Goal: Find specific page/section: Find specific page/section

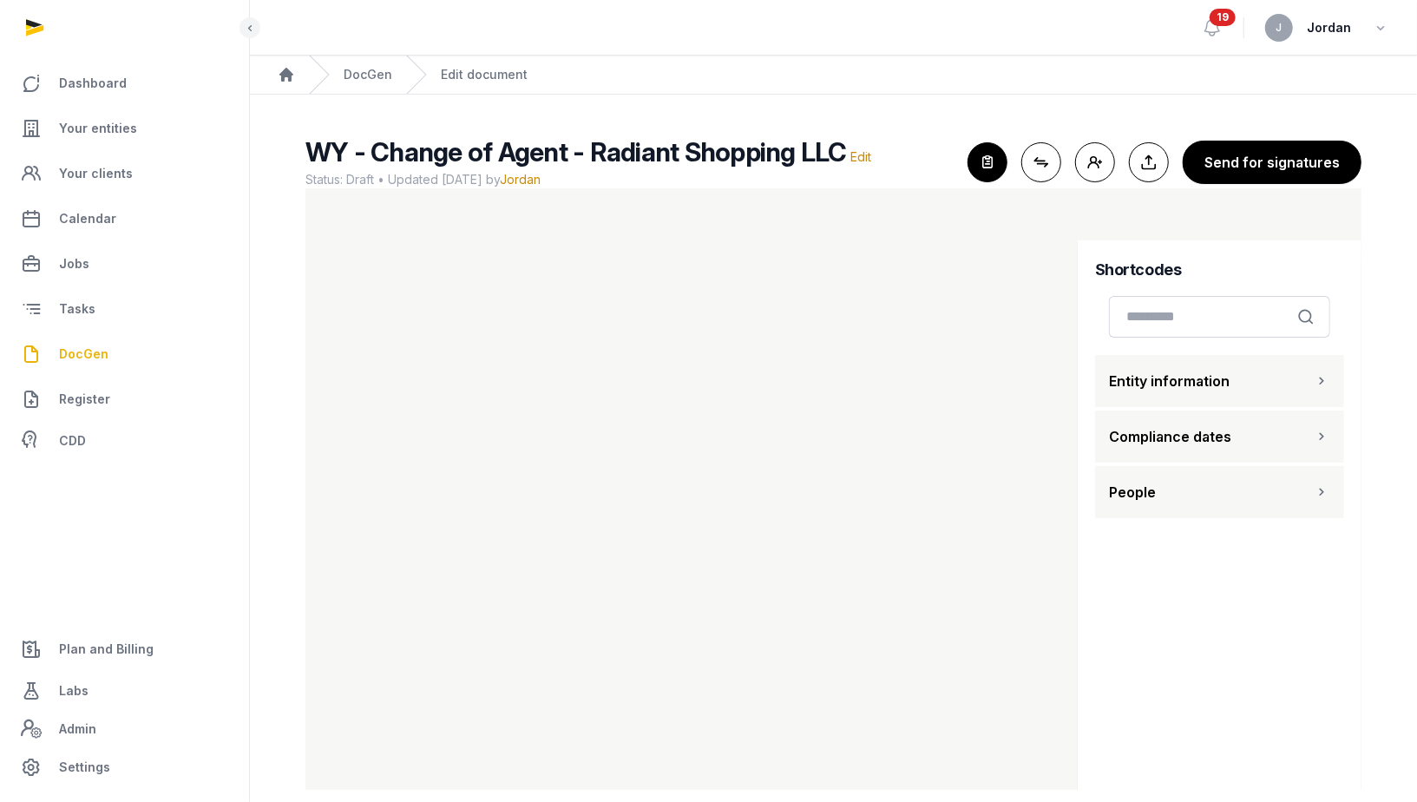
click at [1121, 467] on button "People" at bounding box center [1219, 492] width 249 height 52
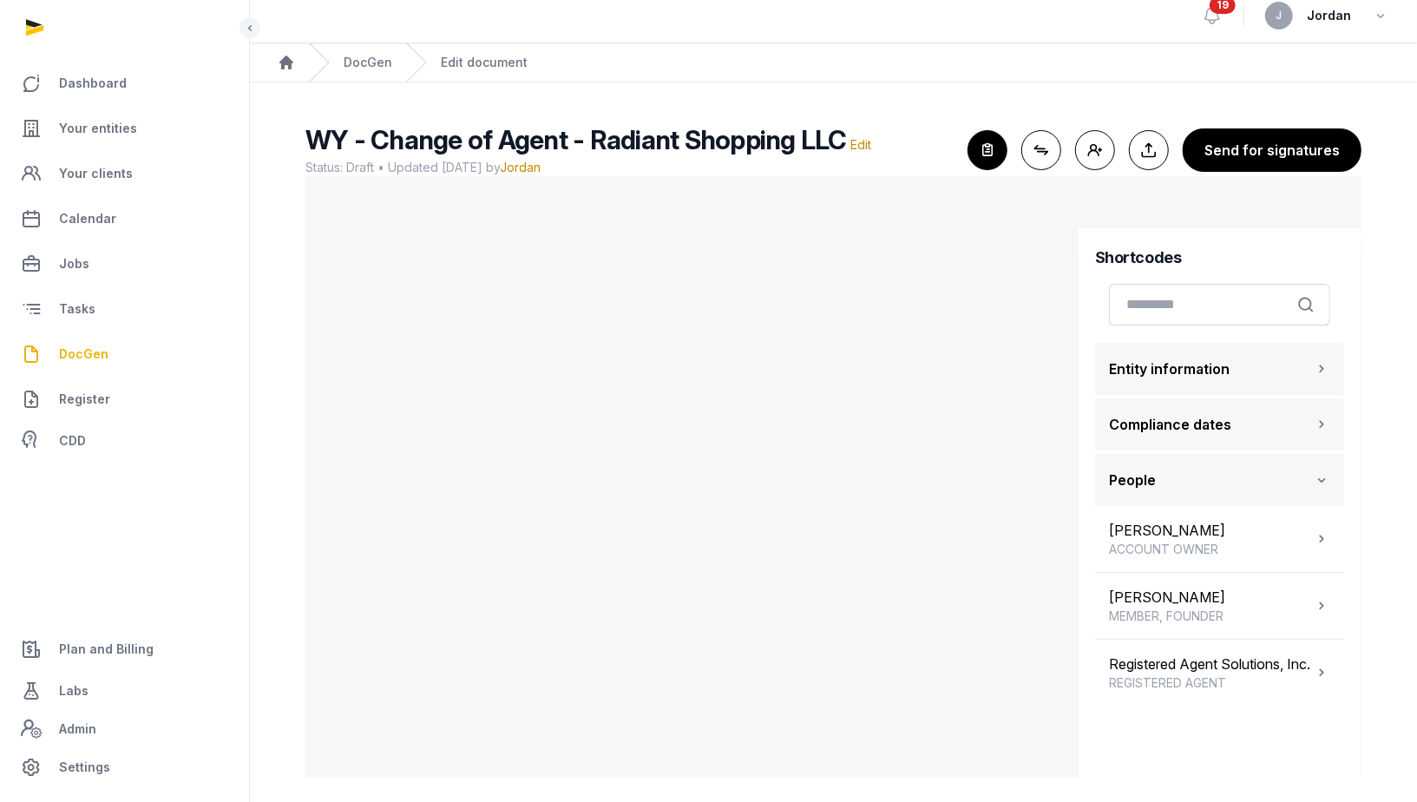
scroll to position [22, 0]
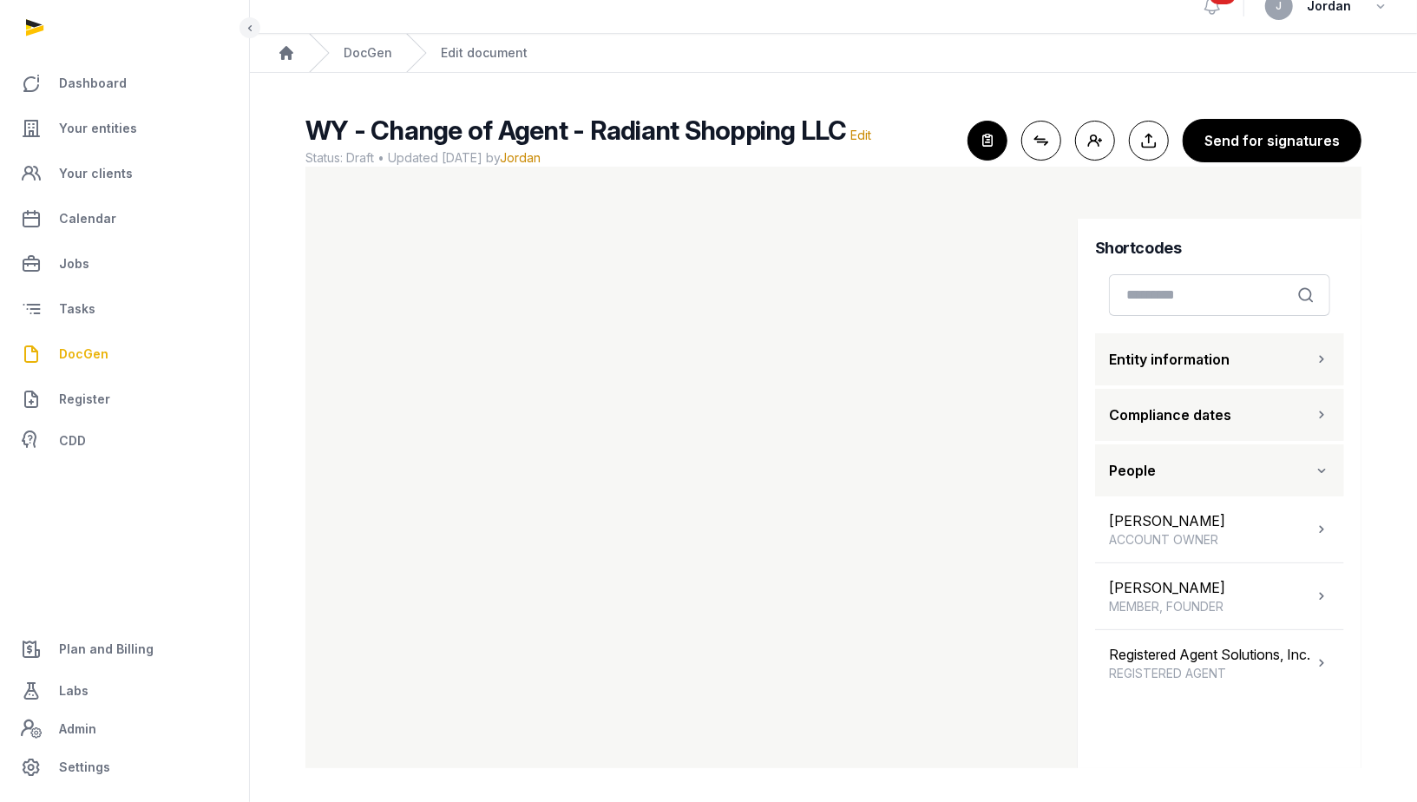
click at [101, 357] on span "DocGen" at bounding box center [83, 354] width 49 height 21
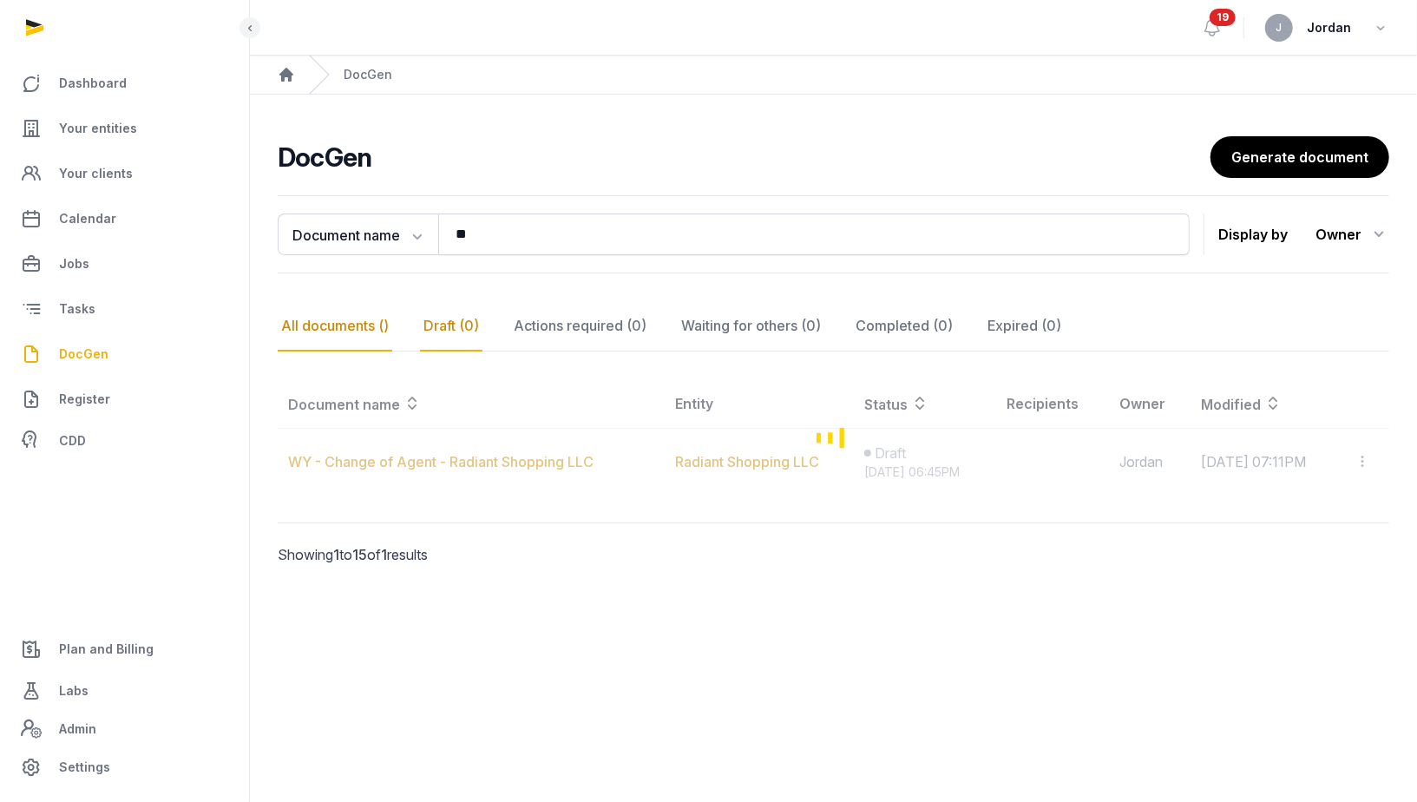
click at [383, 325] on div "All documents ()" at bounding box center [335, 326] width 115 height 50
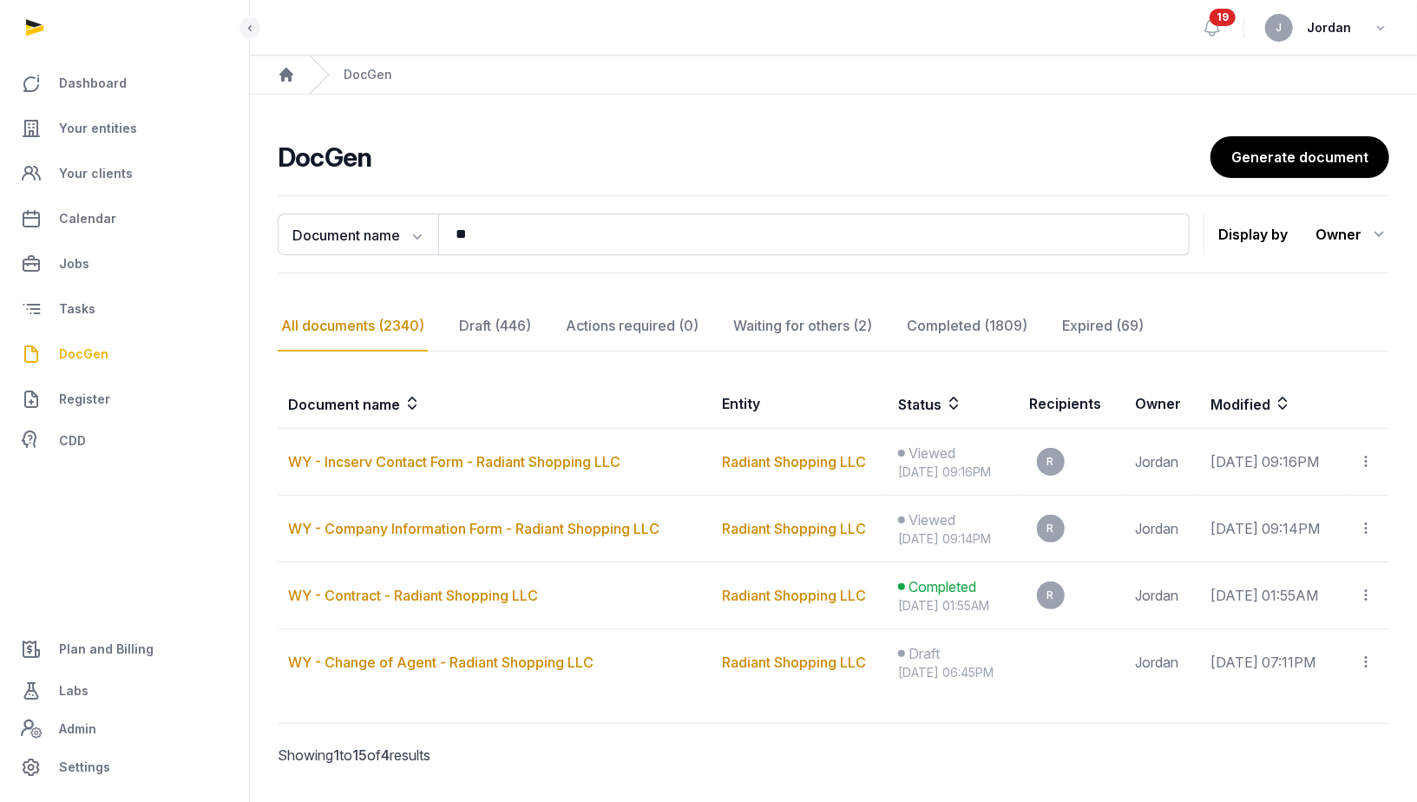
scroll to position [42, 0]
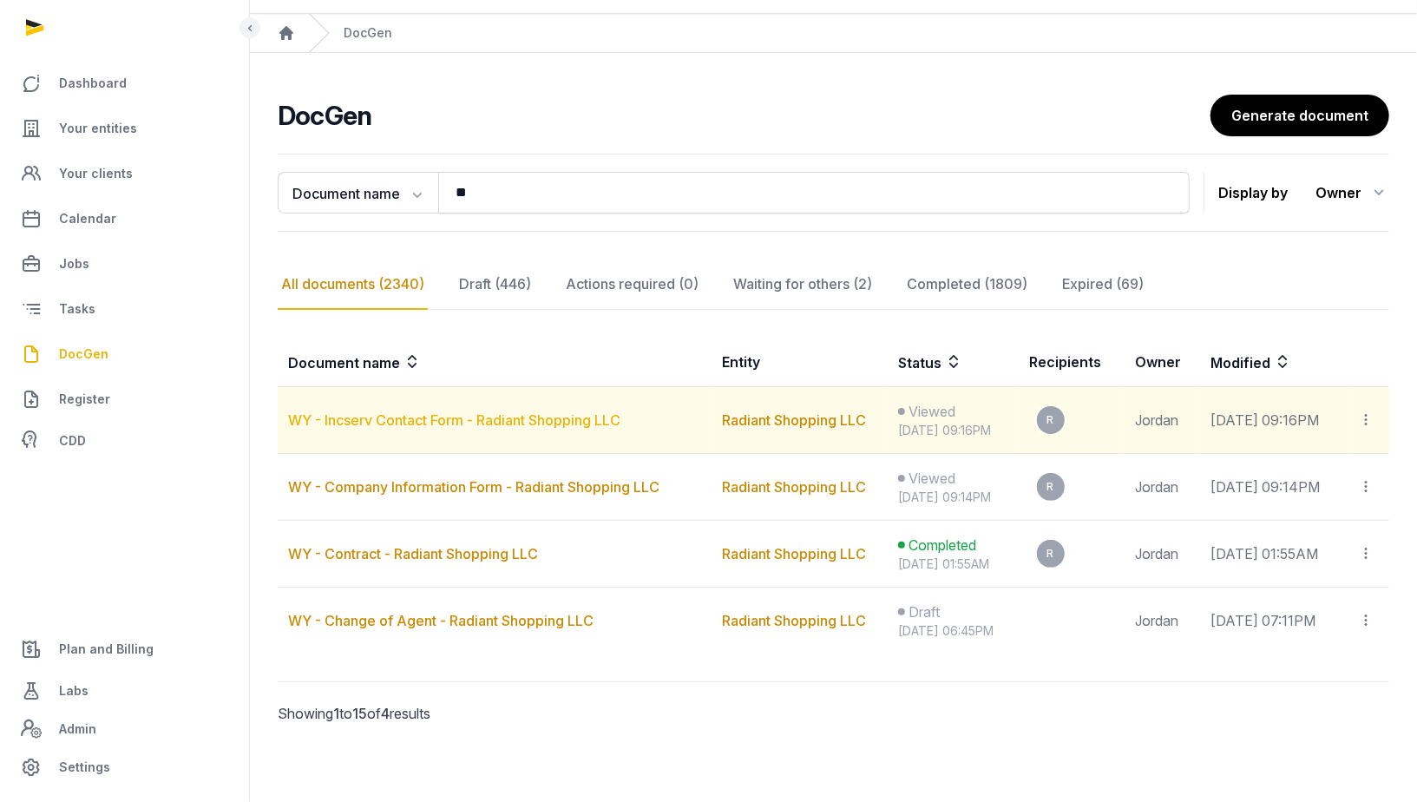
click at [602, 418] on link "WY - Incserv Contact Form - Radiant Shopping LLC" at bounding box center [454, 419] width 332 height 17
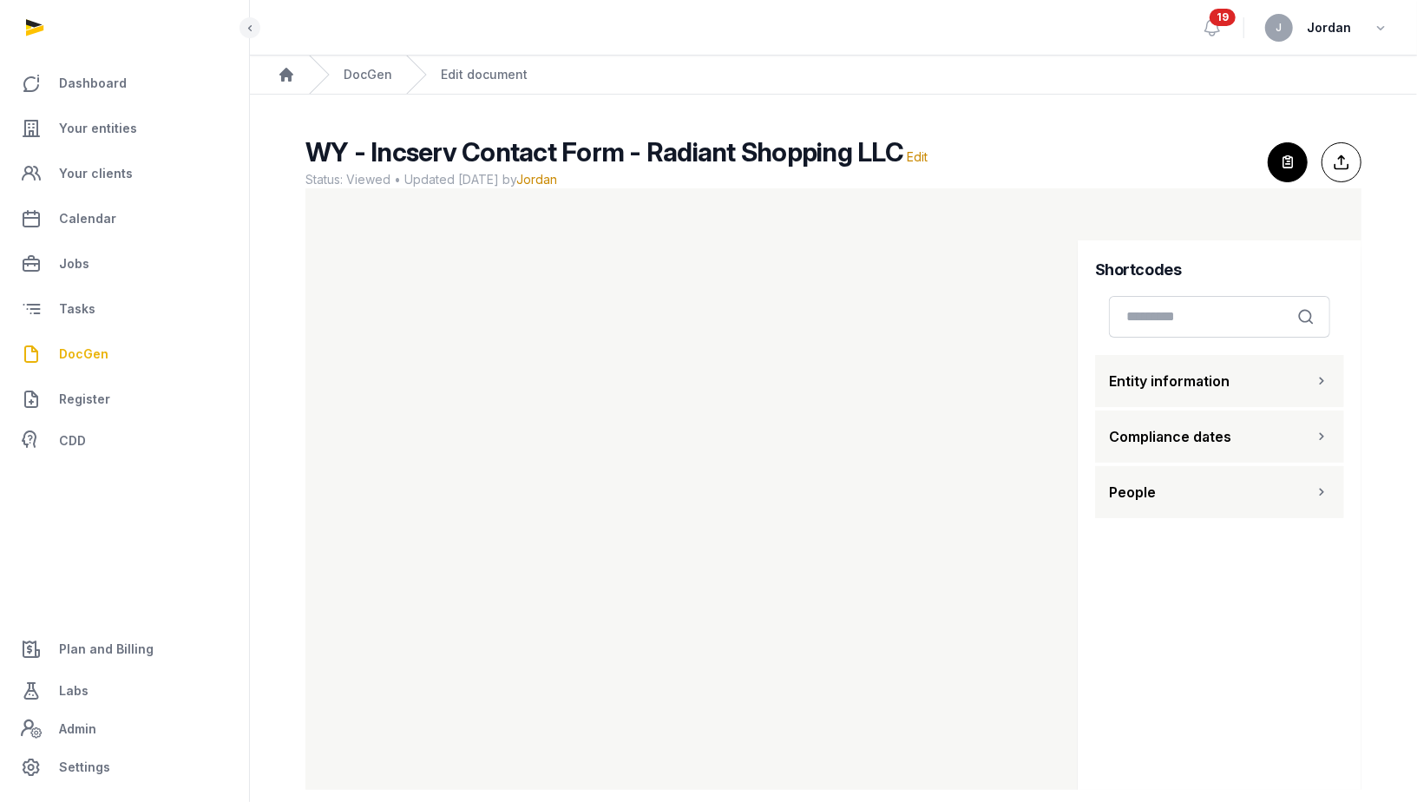
scroll to position [22, 0]
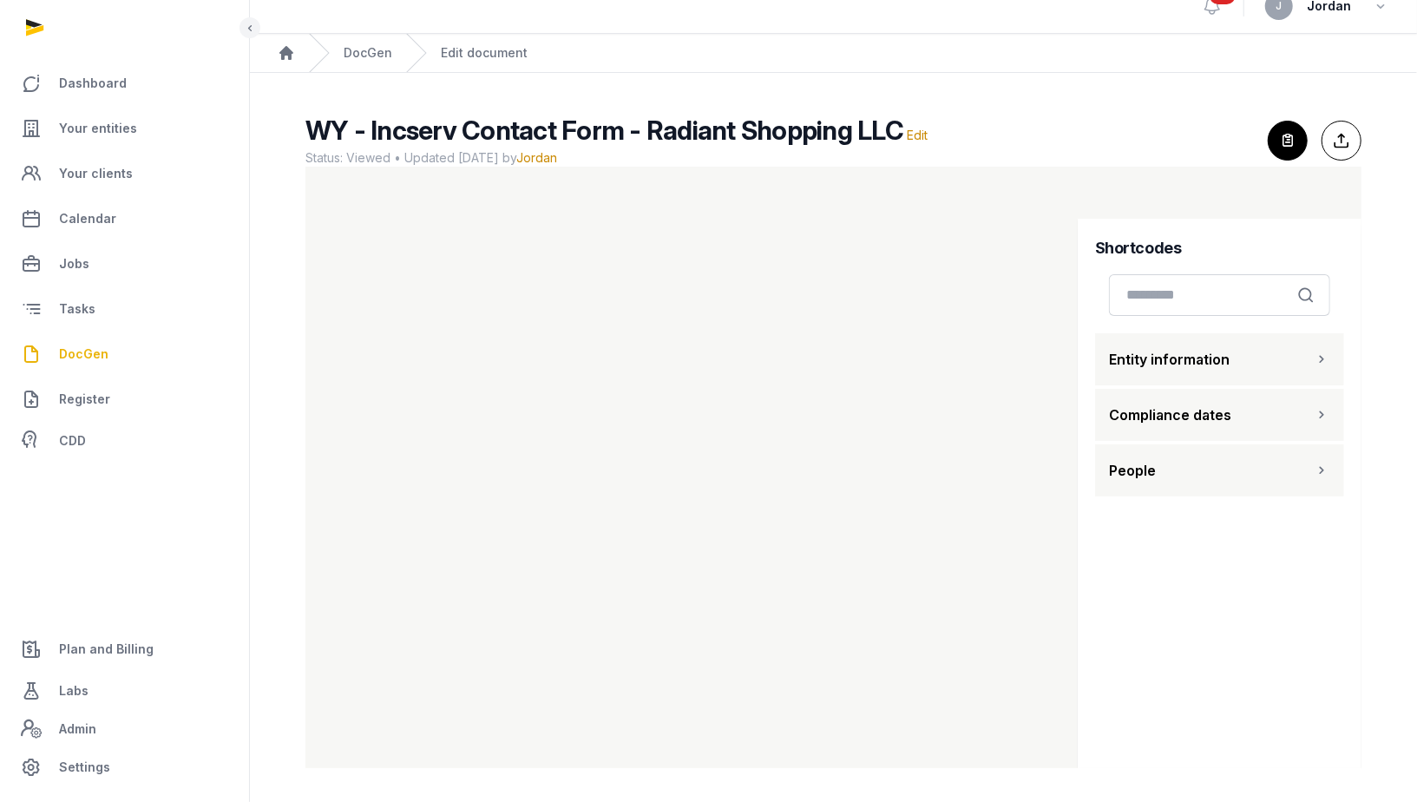
click at [1098, 593] on div "Shortcodes Search Entity information Compliance dates People" at bounding box center [1220, 501] width 284 height 565
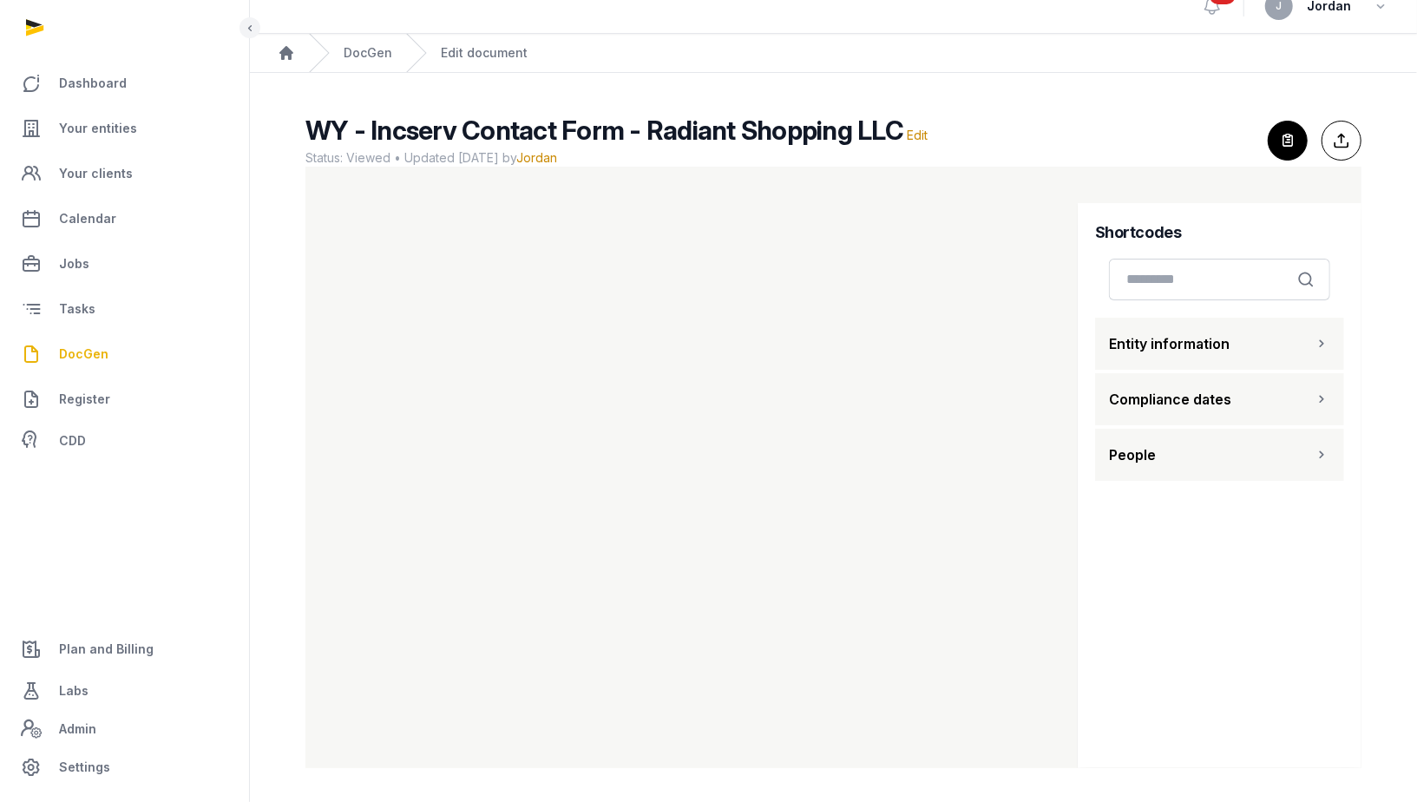
scroll to position [0, 0]
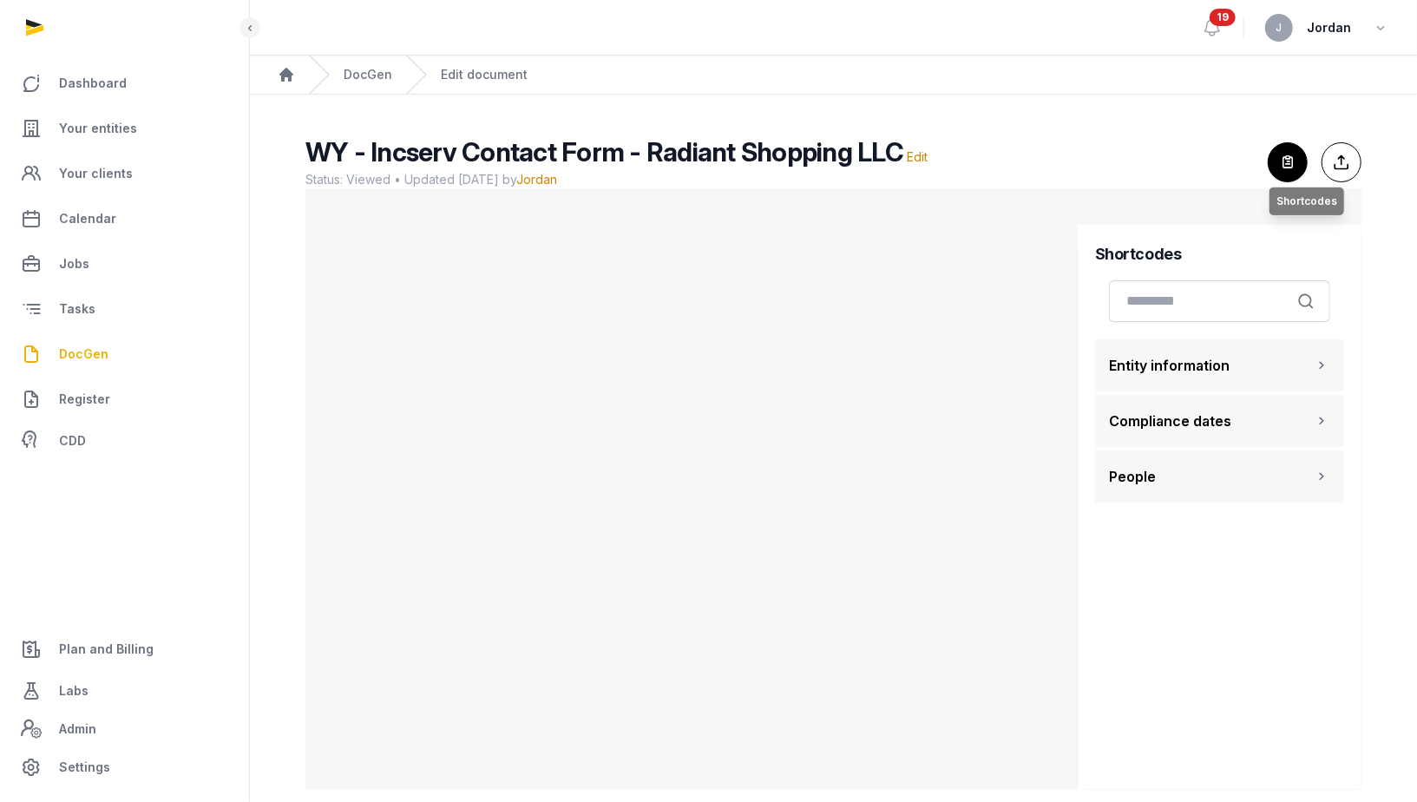
click at [1286, 148] on icon "button" at bounding box center [1288, 162] width 38 height 38
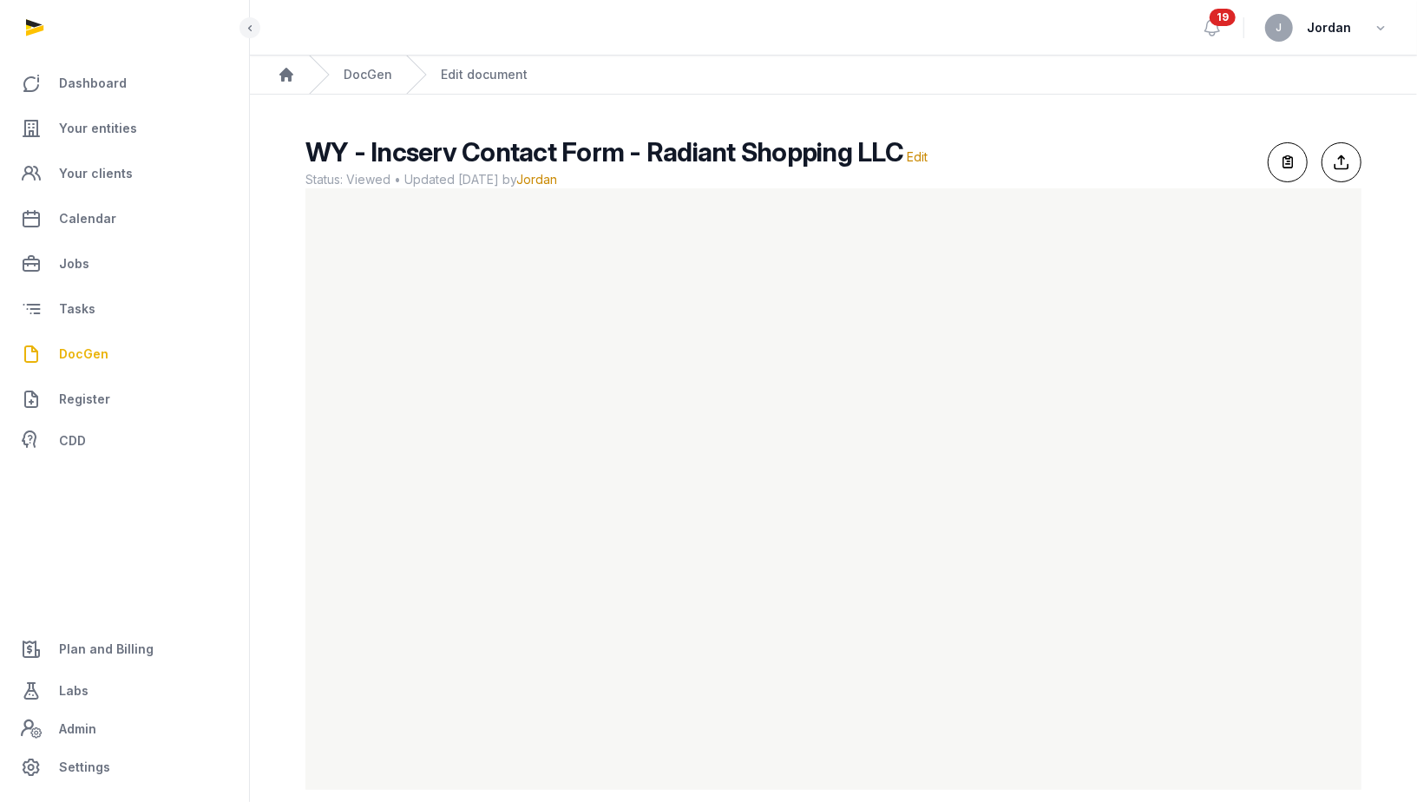
scroll to position [22, 0]
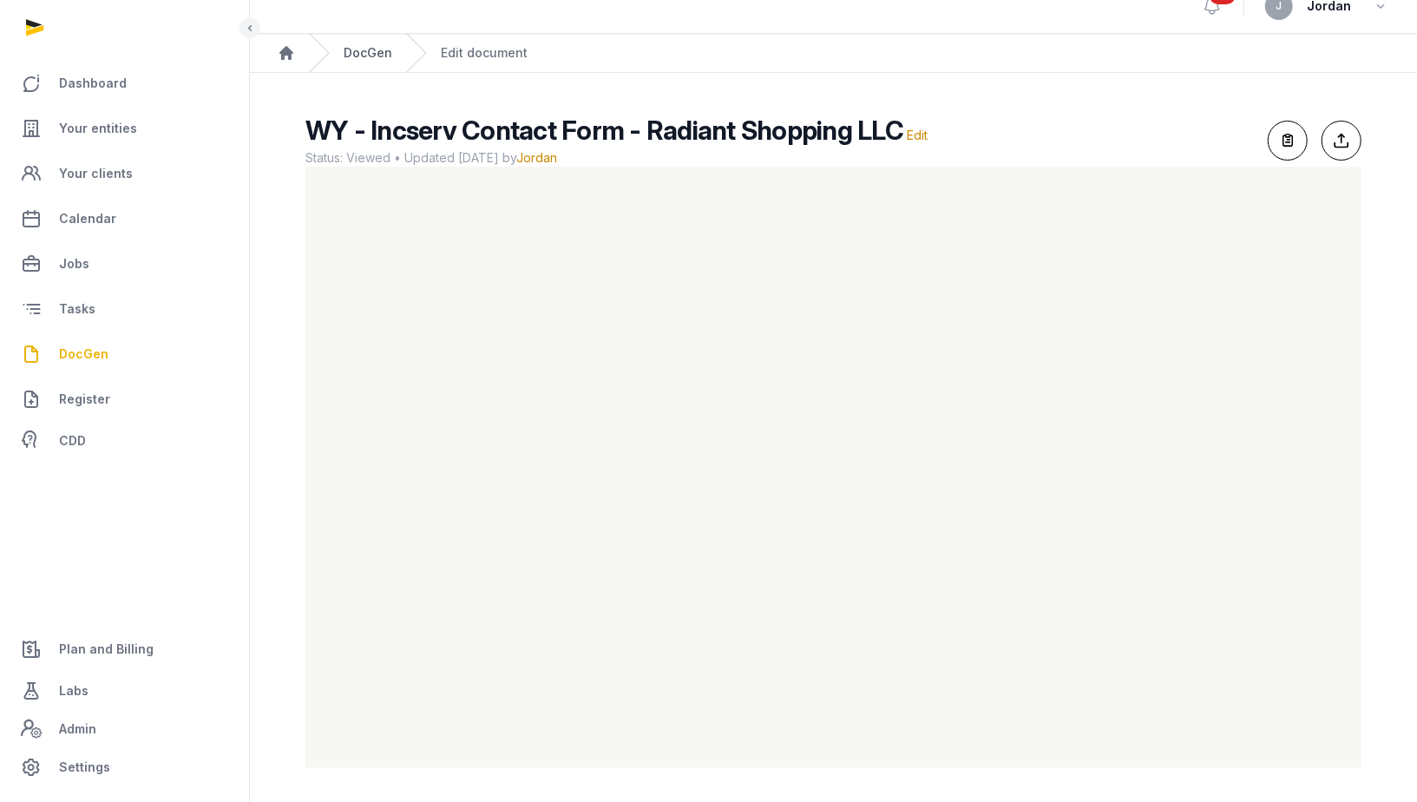
click at [371, 58] on link "DocGen" at bounding box center [368, 52] width 49 height 17
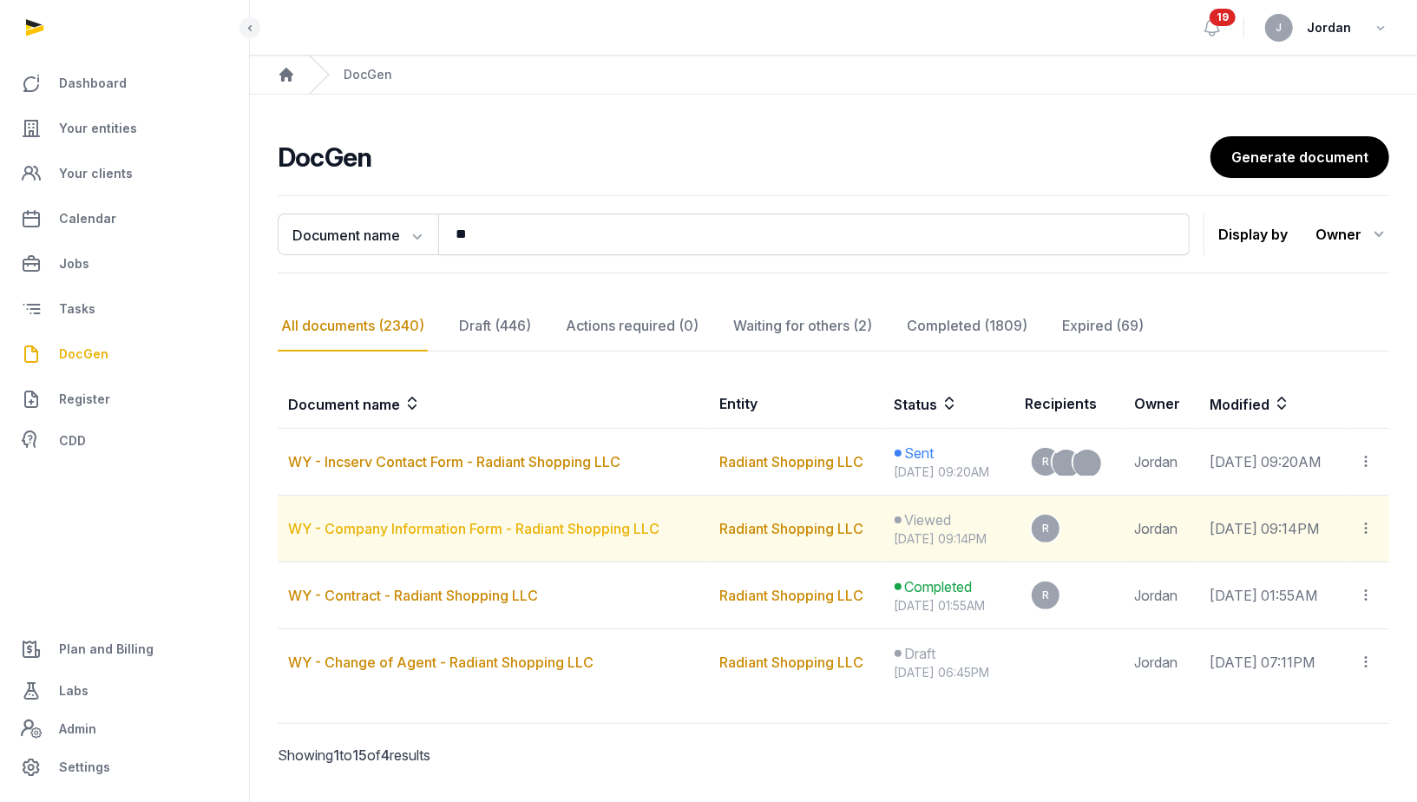
click at [520, 530] on link "WY - Company Information Form - Radiant Shopping LLC" at bounding box center [473, 528] width 371 height 17
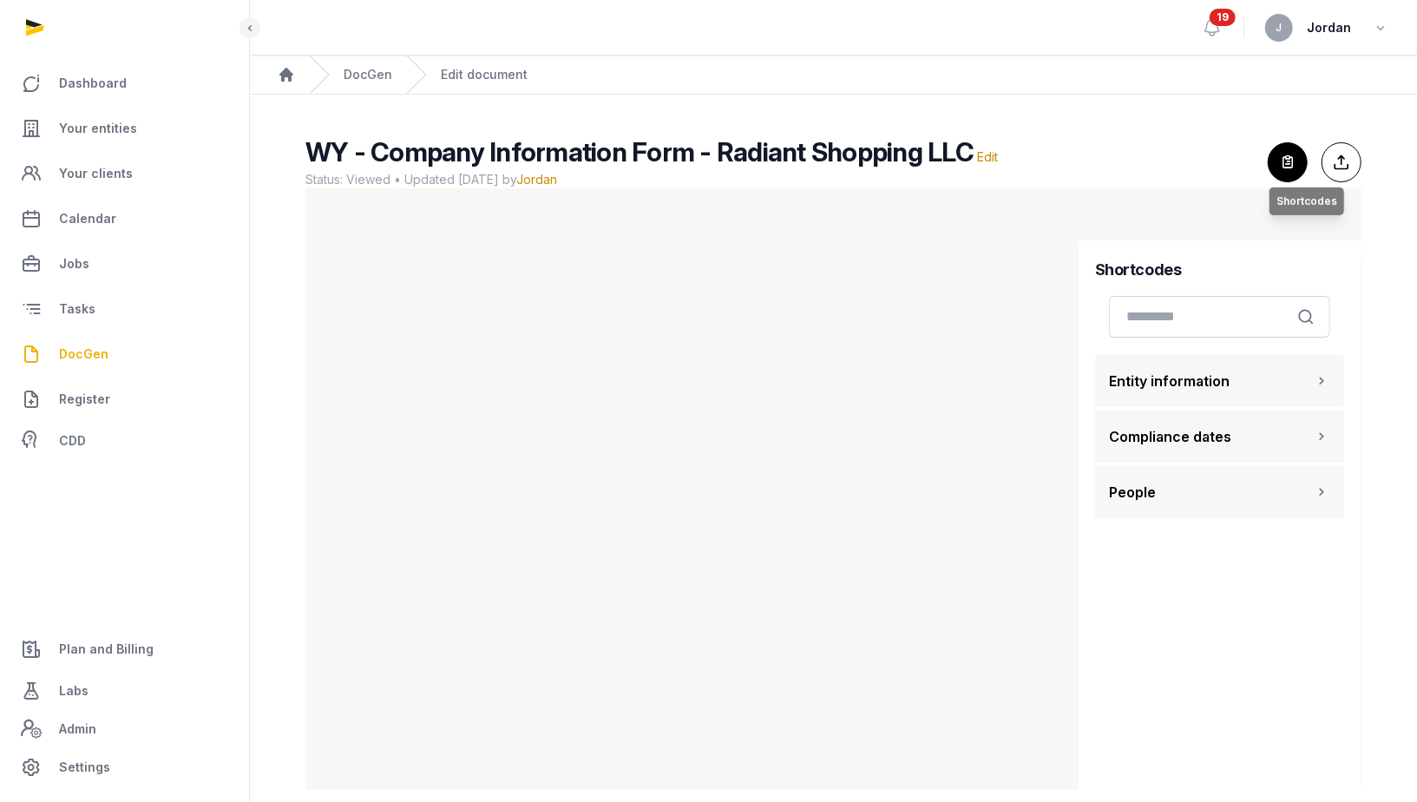
click at [1290, 165] on icon "button" at bounding box center [1288, 162] width 38 height 38
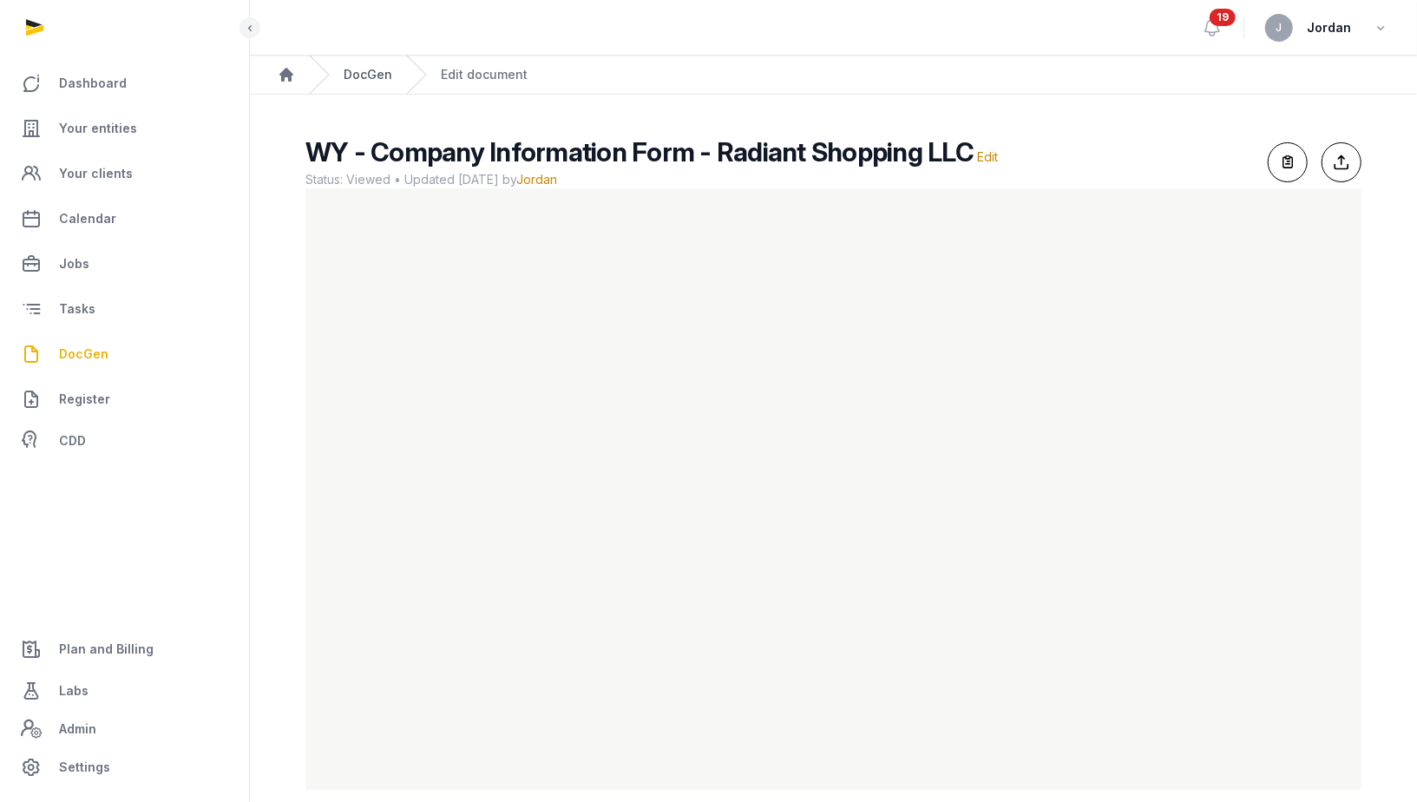
click at [371, 75] on link "DocGen" at bounding box center [368, 74] width 49 height 17
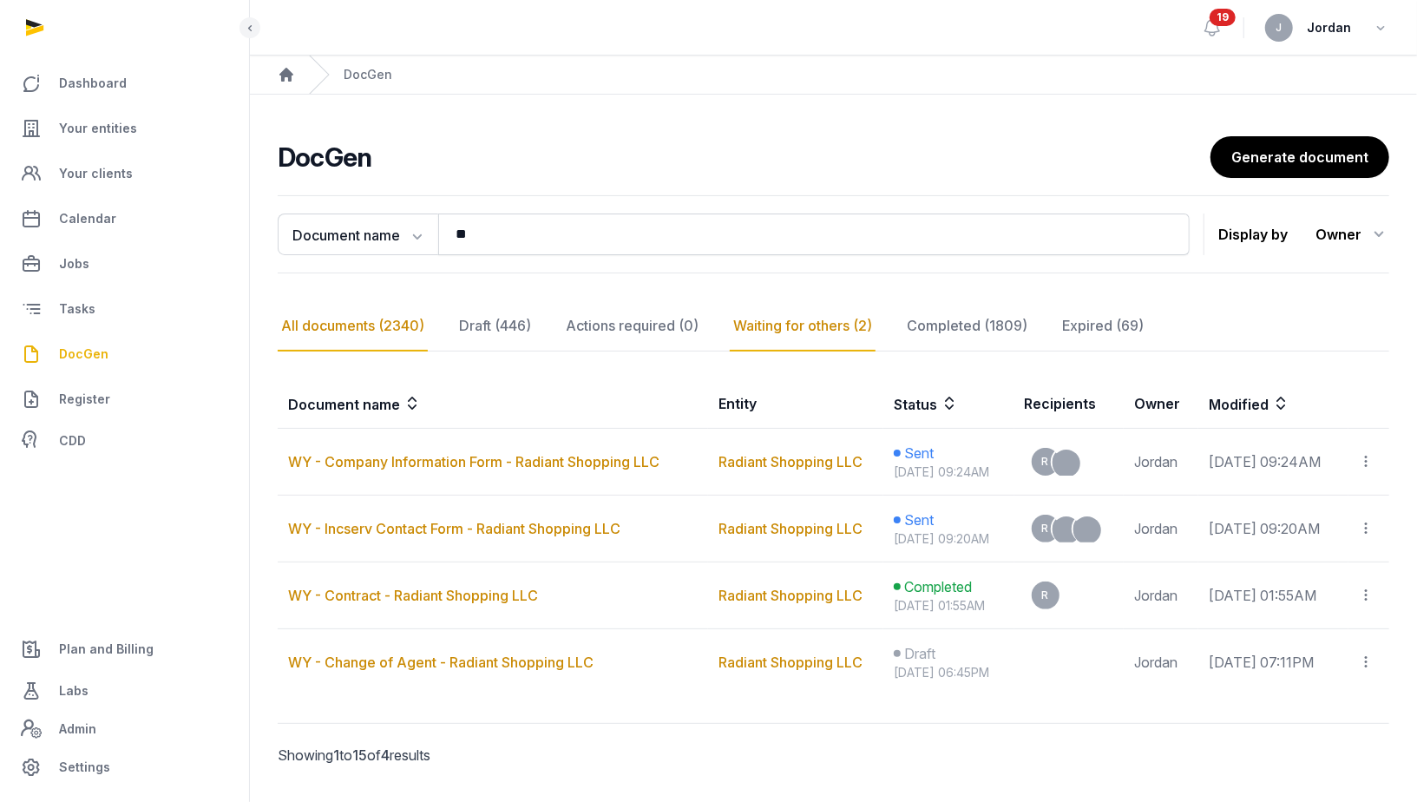
click at [762, 320] on div "Waiting for others (2)" at bounding box center [803, 326] width 146 height 50
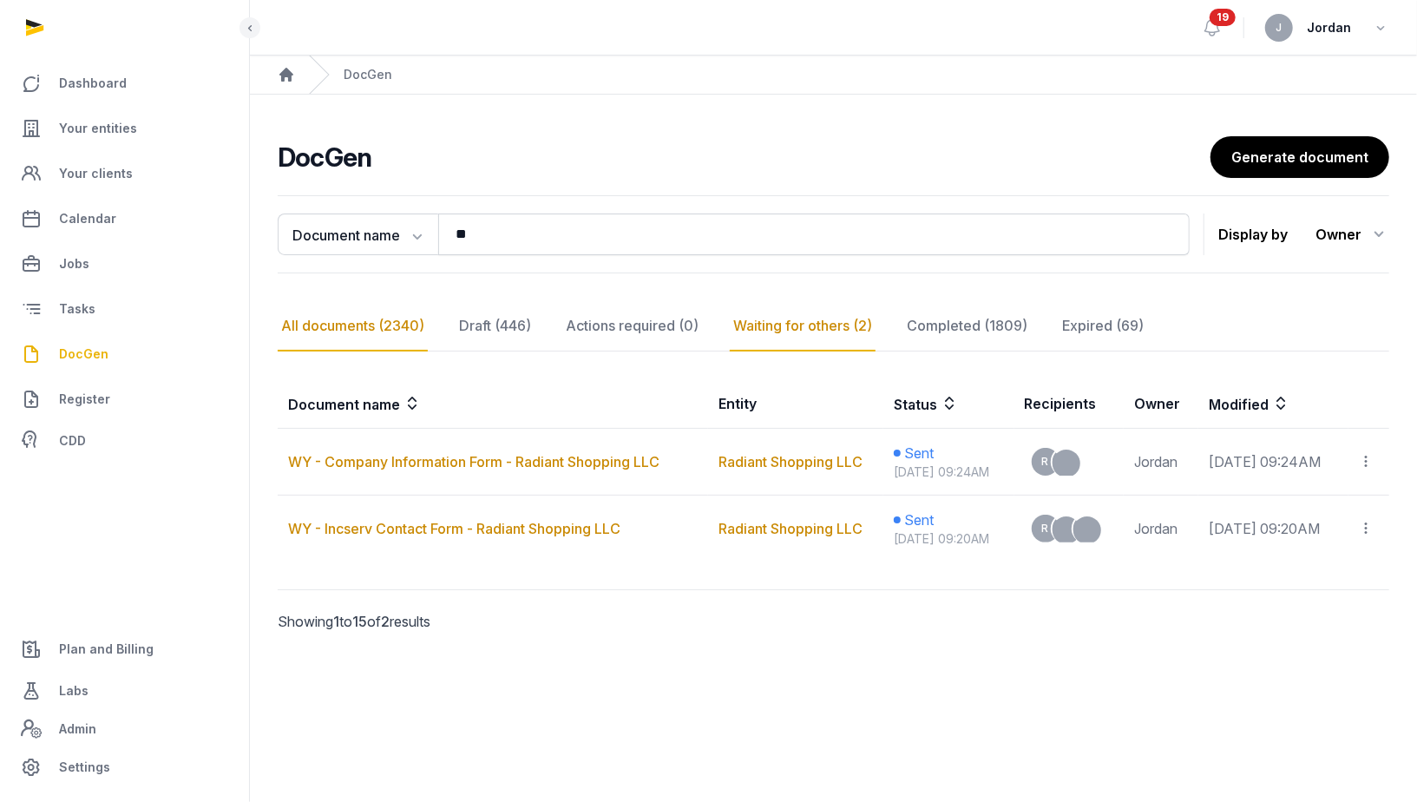
click at [393, 330] on div "All documents (2340)" at bounding box center [353, 326] width 150 height 50
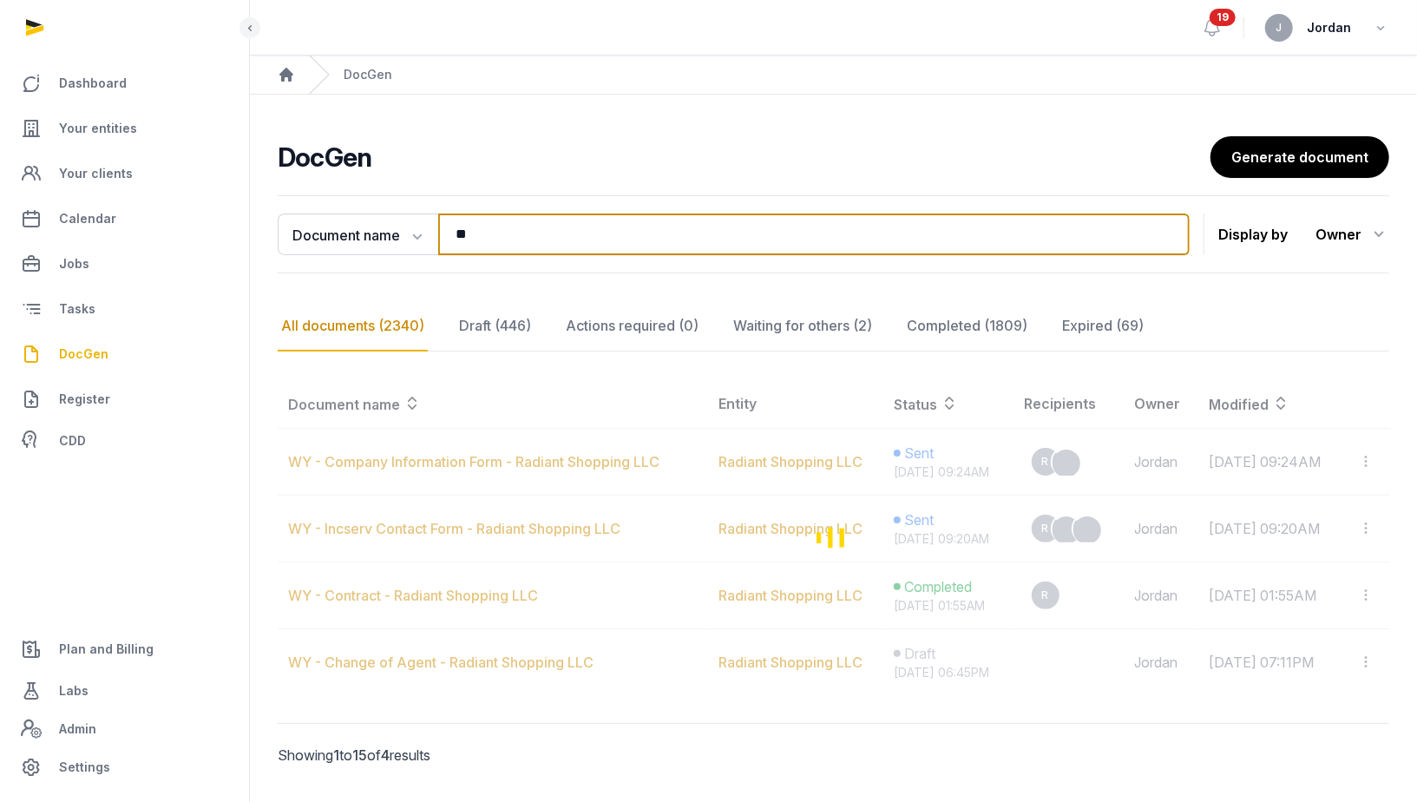
click at [502, 233] on input "**" at bounding box center [814, 235] width 752 height 42
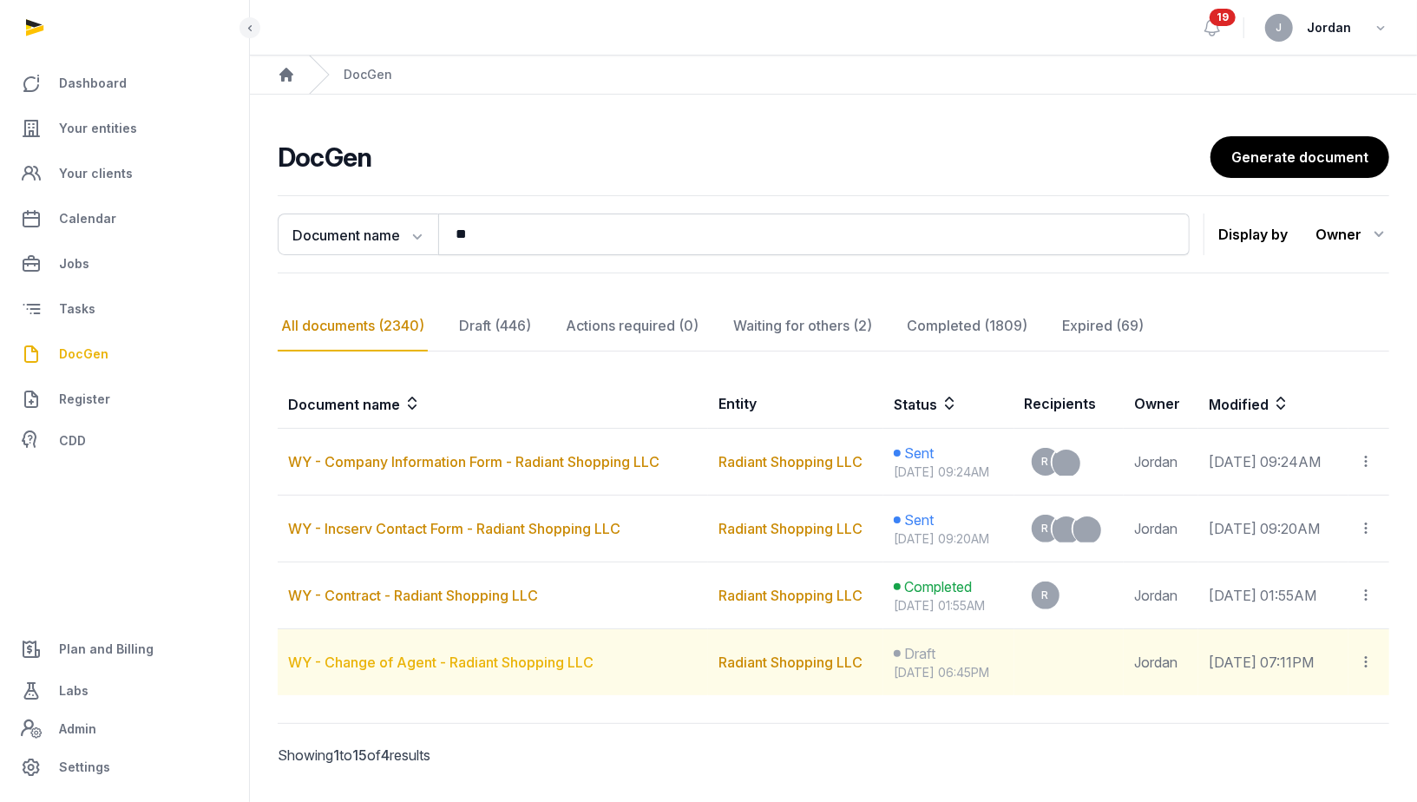
click at [483, 654] on link "WY - Change of Agent - Radiant Shopping LLC" at bounding box center [441, 662] width 306 height 17
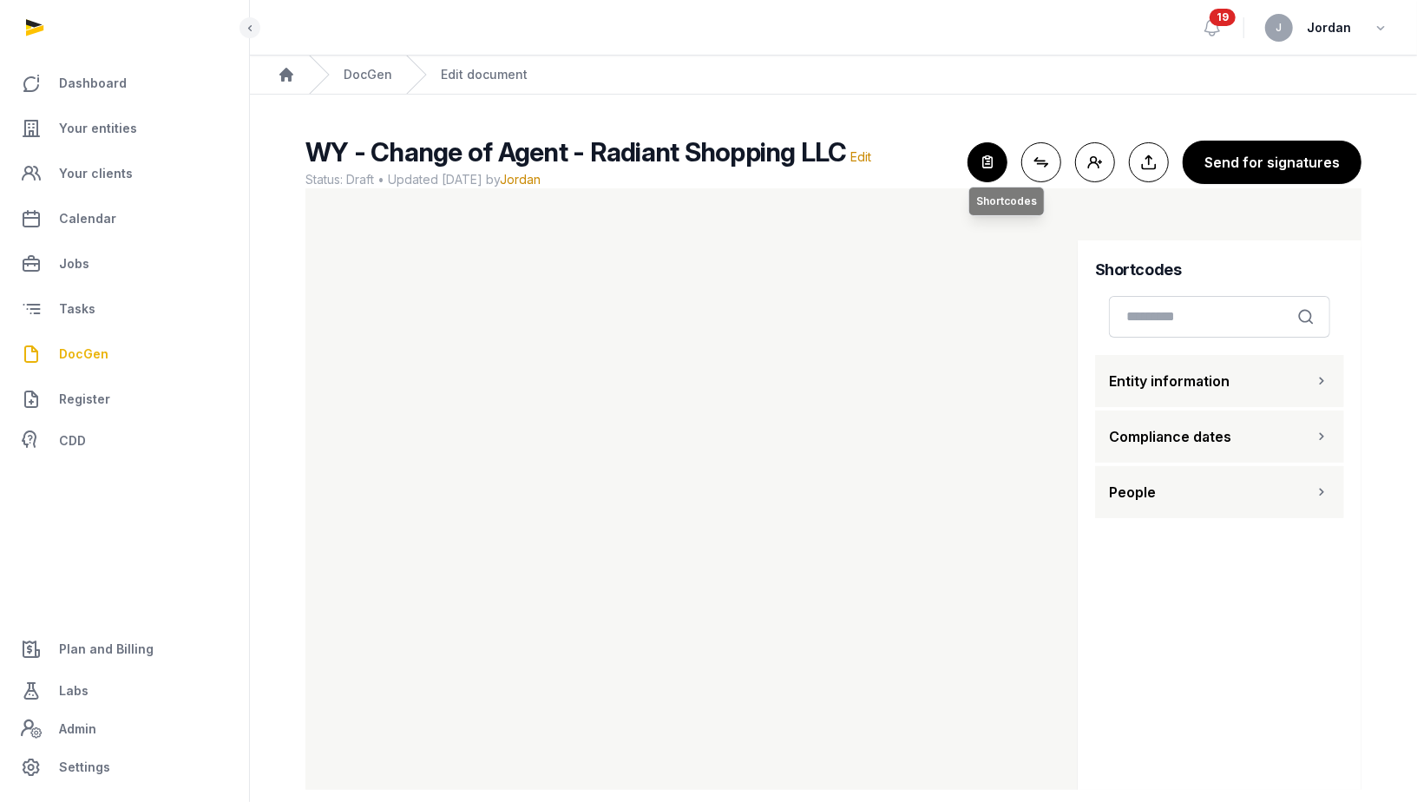
click at [1001, 169] on icon "button" at bounding box center [988, 162] width 38 height 38
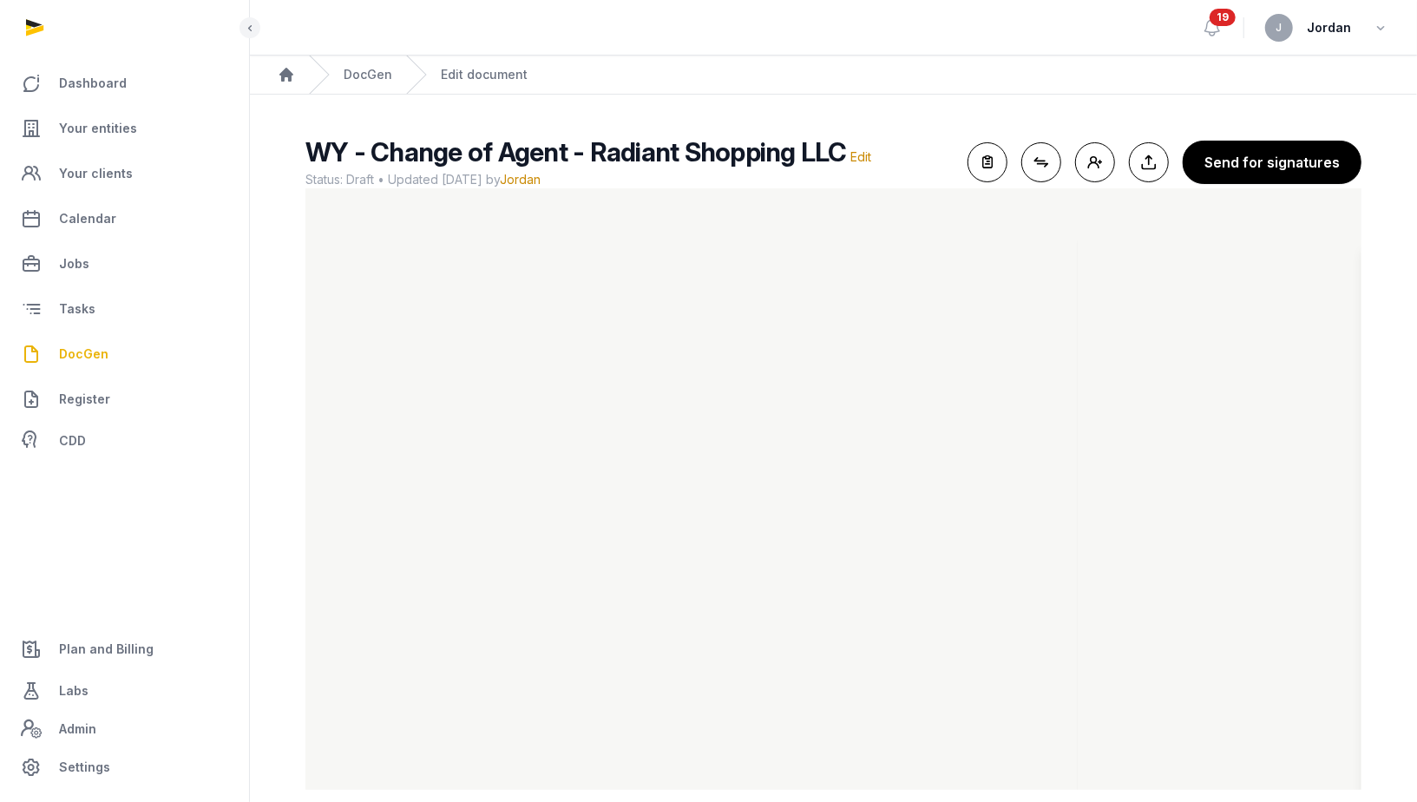
scroll to position [22, 0]
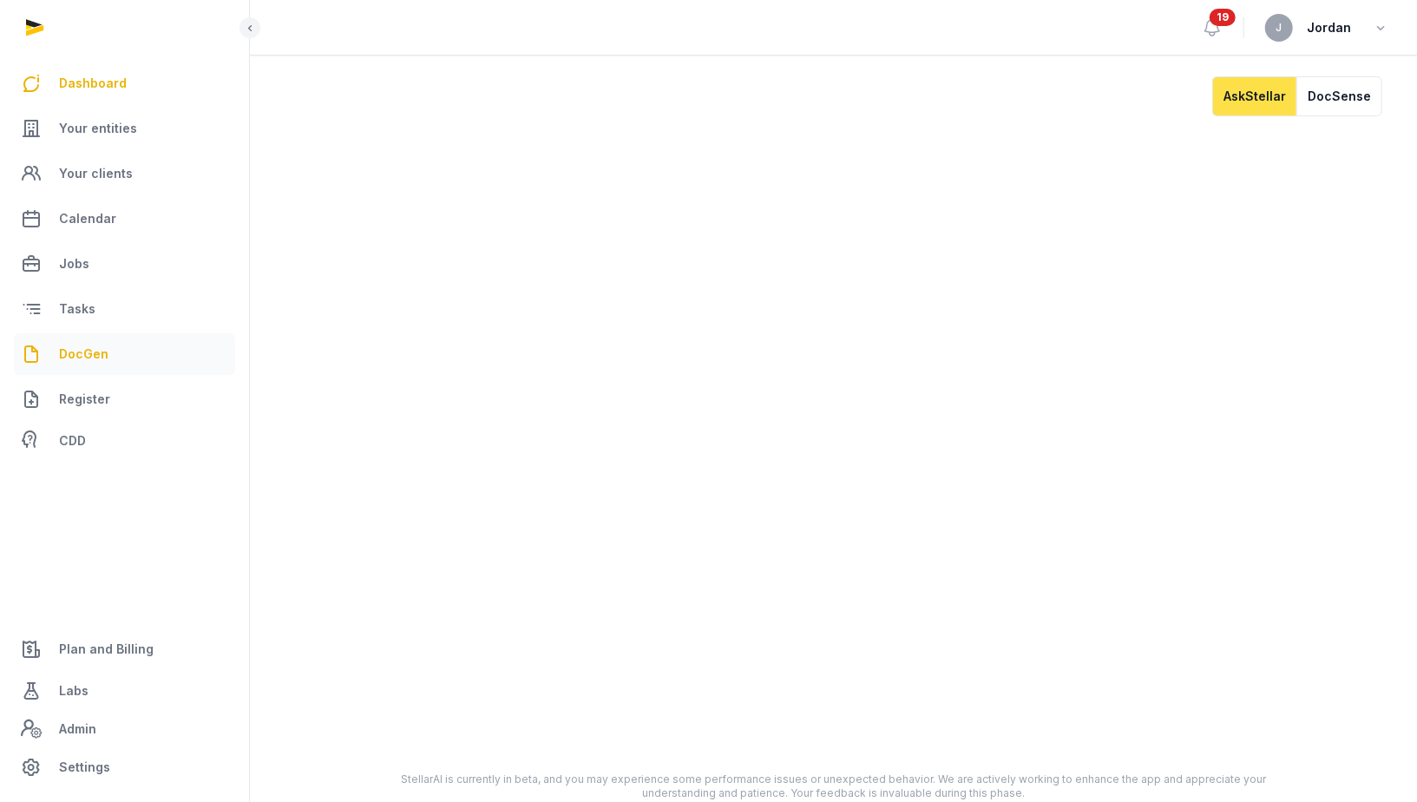
click at [87, 355] on span "DocGen" at bounding box center [83, 354] width 49 height 21
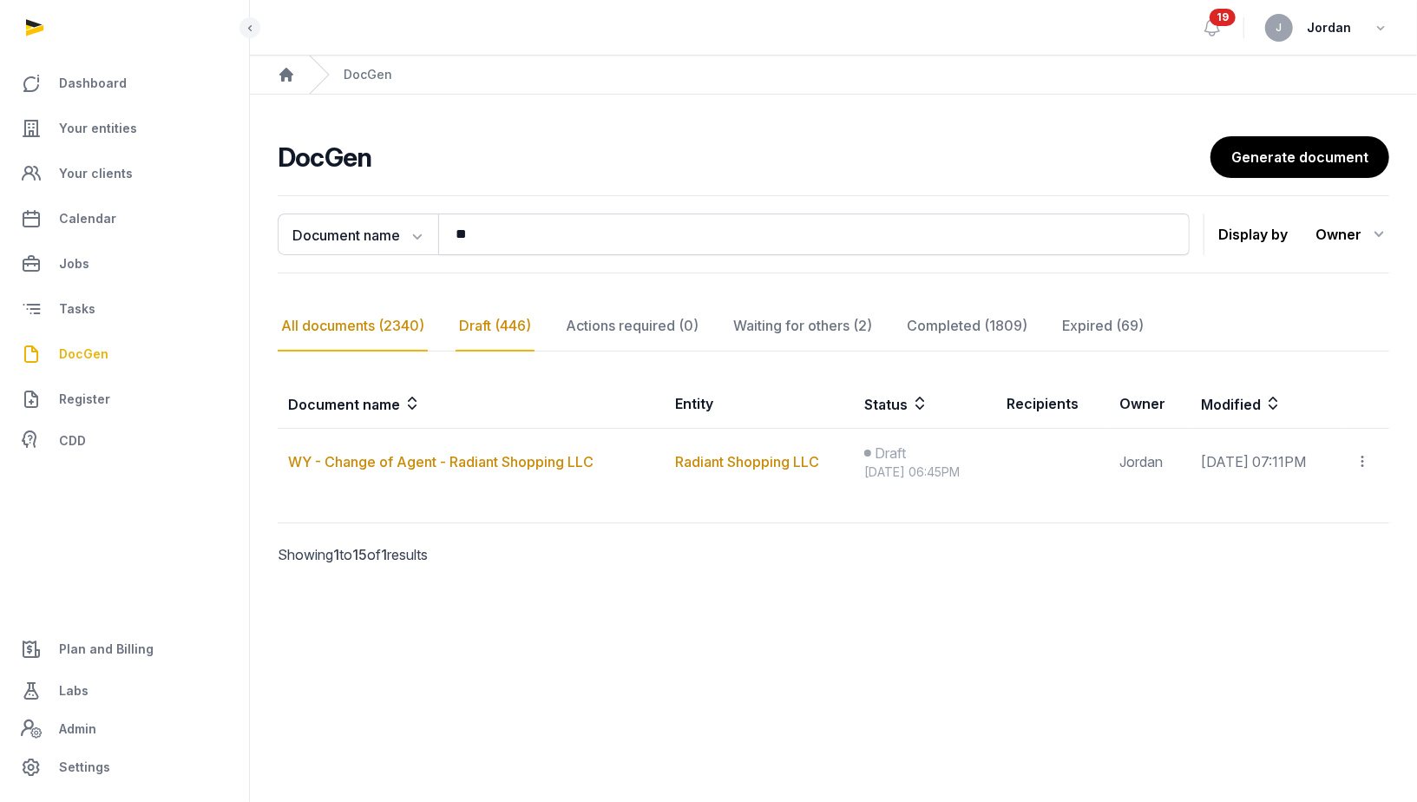
click at [391, 322] on div "All documents (2340)" at bounding box center [353, 326] width 150 height 50
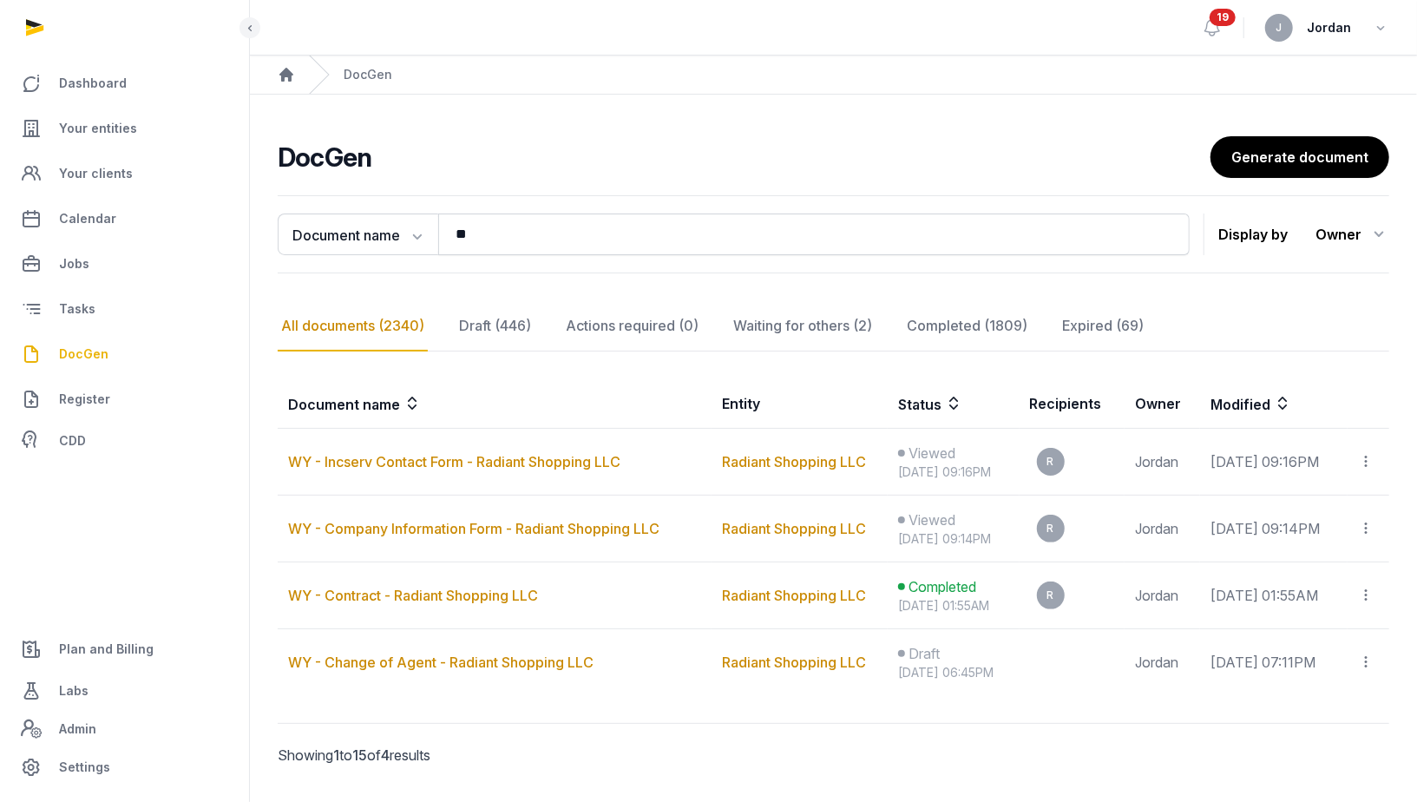
scroll to position [42, 0]
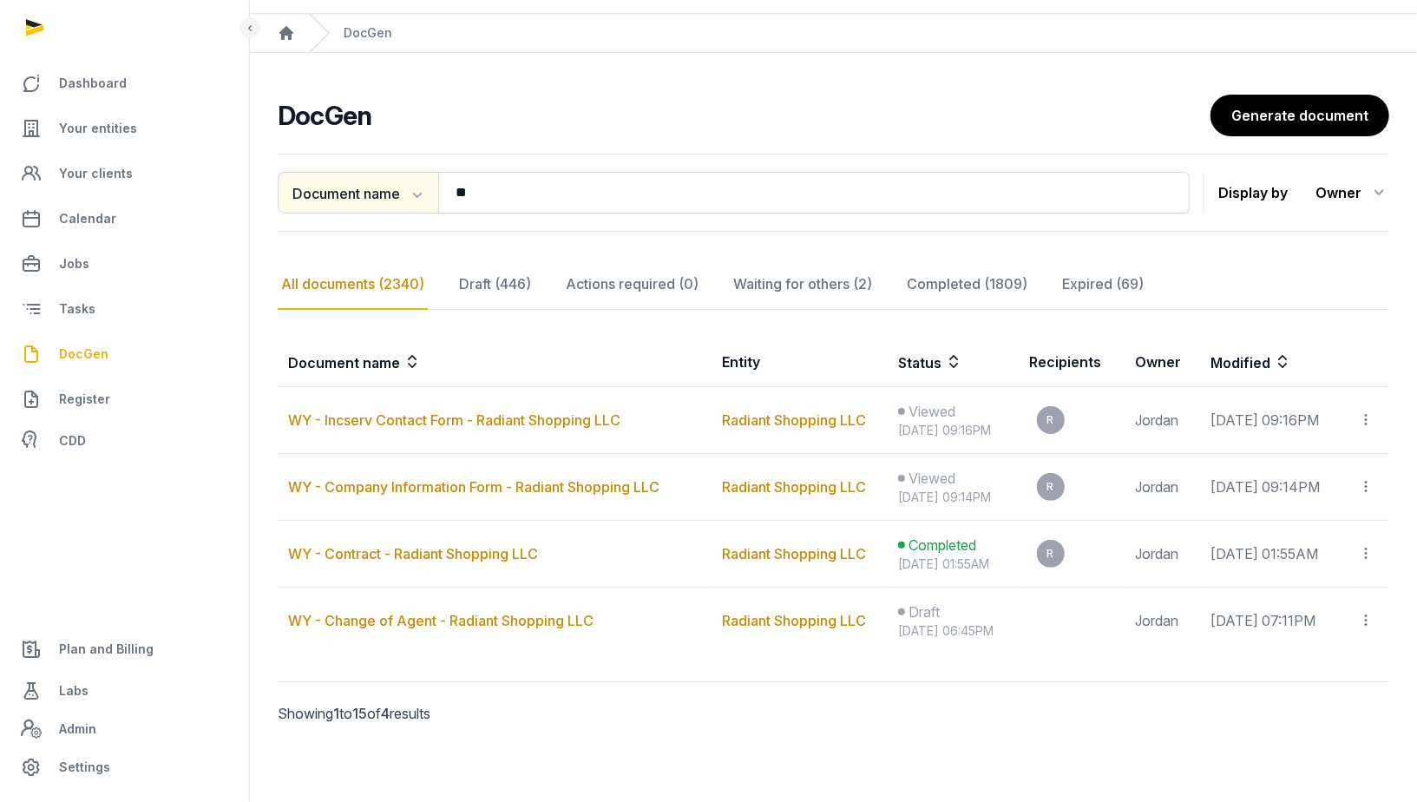
click at [390, 187] on button "Document name" at bounding box center [358, 193] width 161 height 42
click at [371, 257] on div "Entity" at bounding box center [347, 265] width 139 height 35
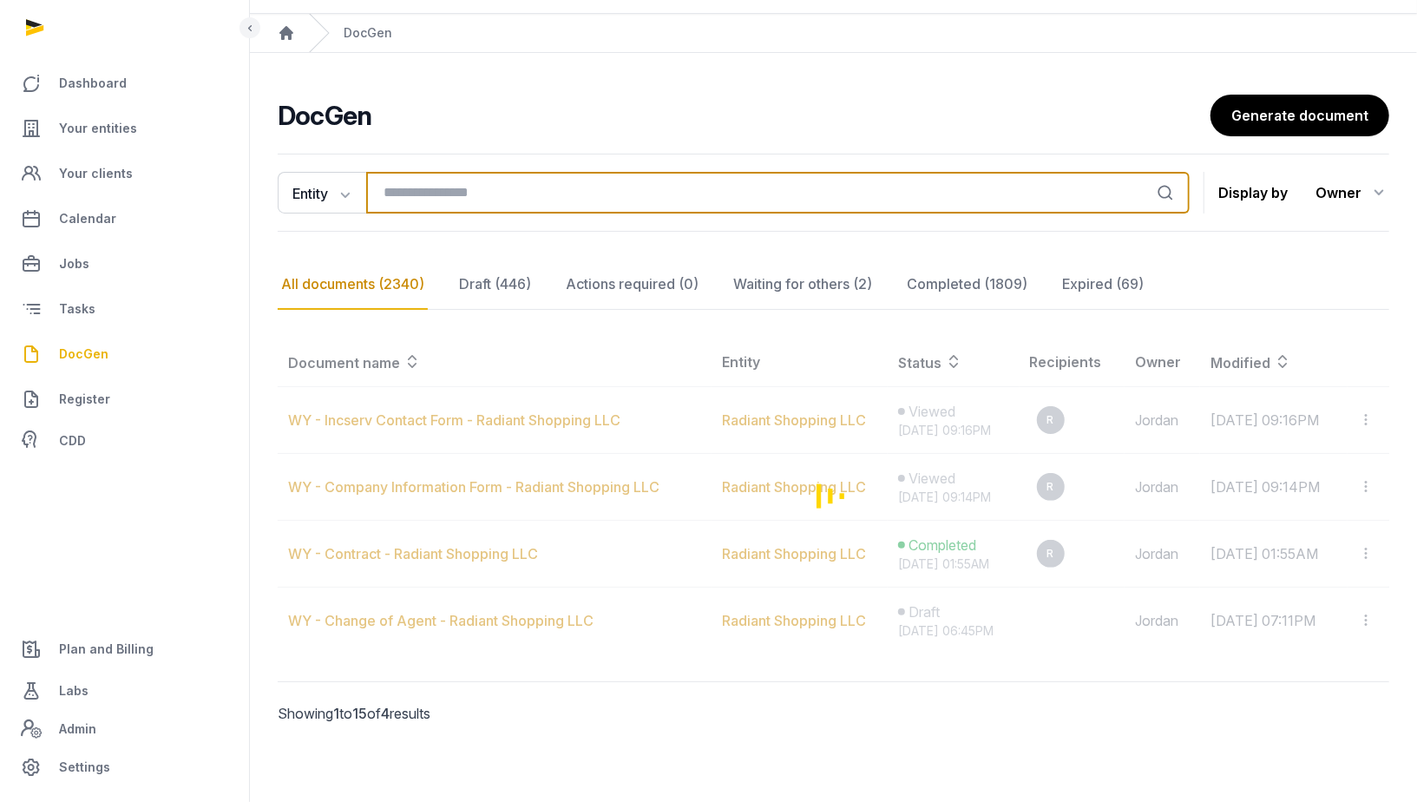
click at [492, 193] on input "search" at bounding box center [778, 193] width 824 height 42
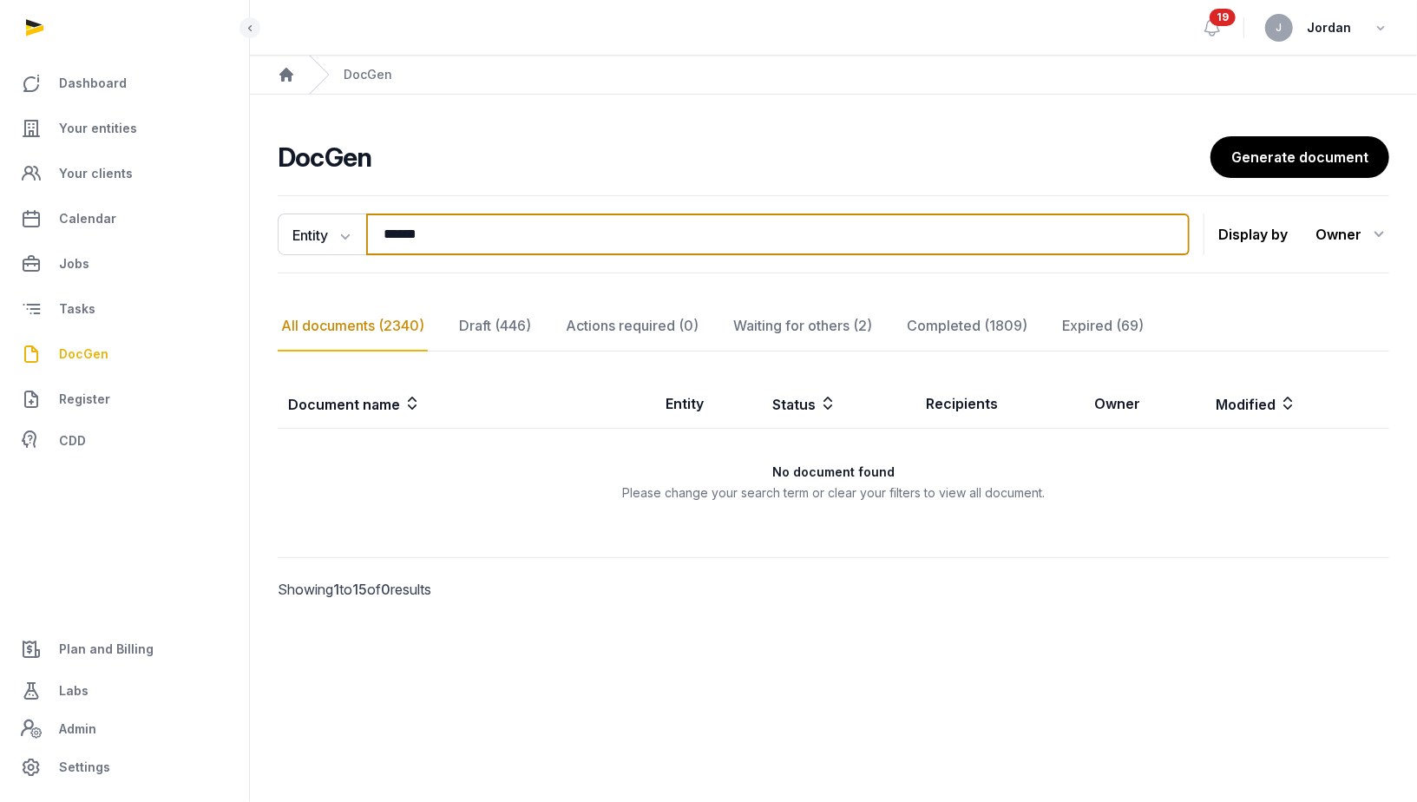
scroll to position [0, 0]
click at [407, 243] on input "******" at bounding box center [778, 235] width 824 height 42
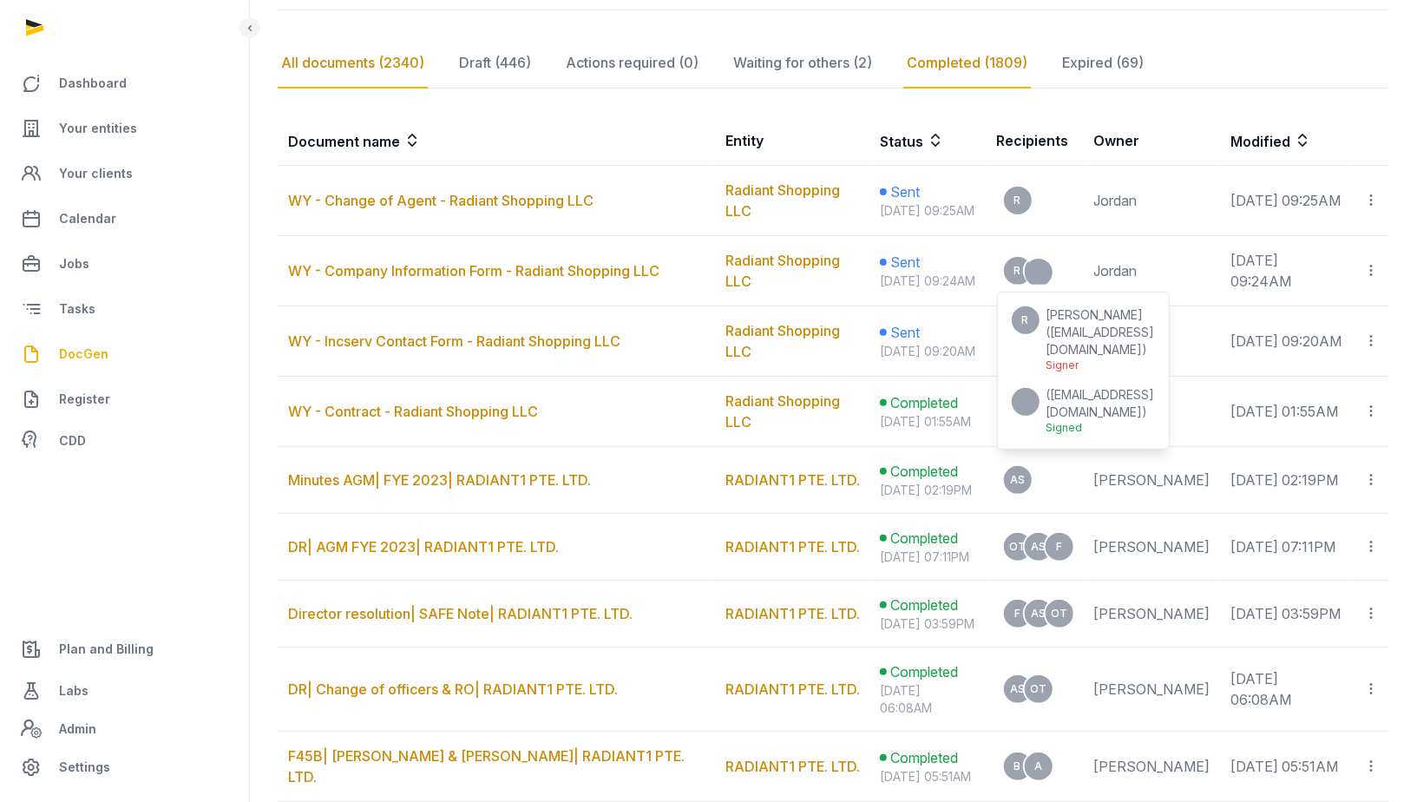
scroll to position [253, 0]
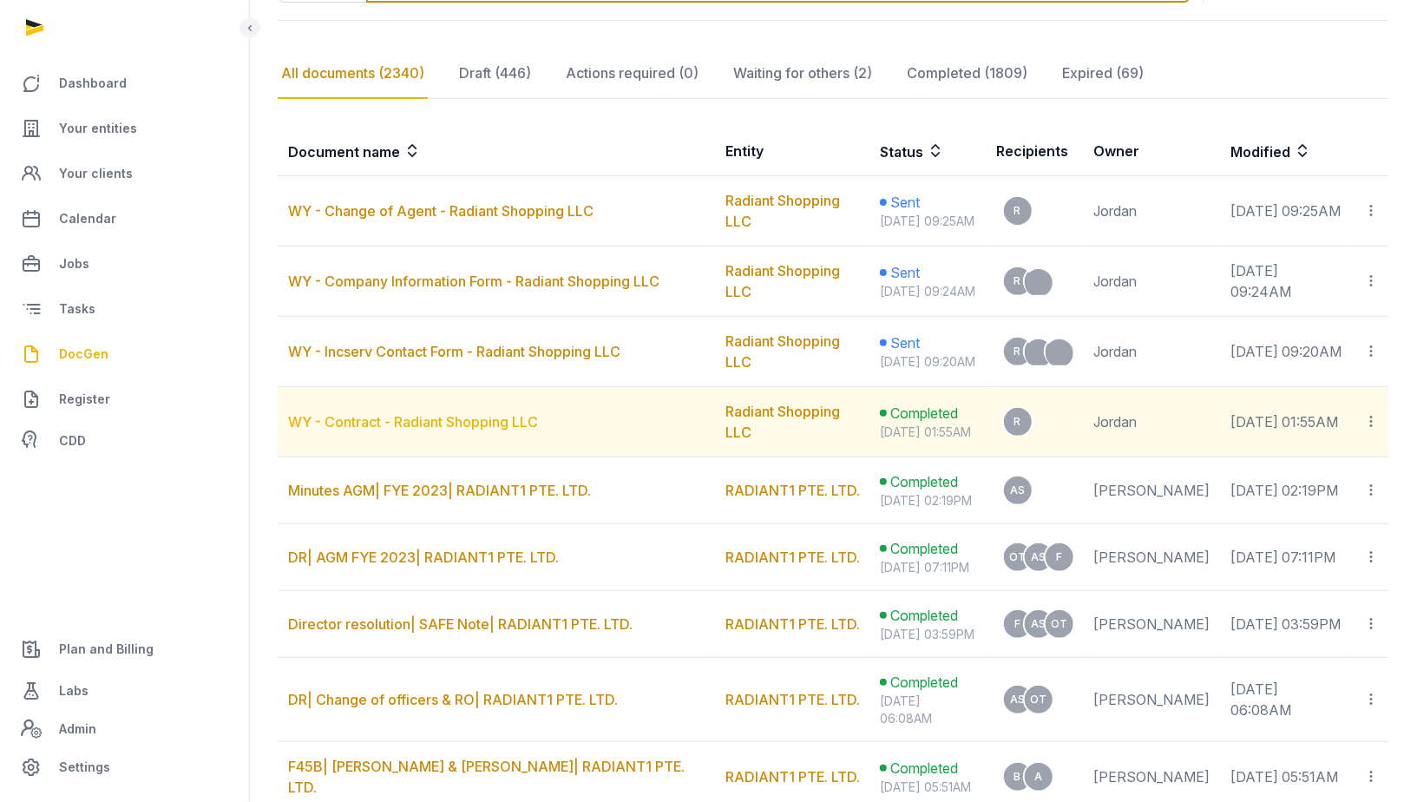
type input "*******"
click at [469, 431] on link "WY - Contract - Radiant Shopping LLC" at bounding box center [413, 421] width 250 height 17
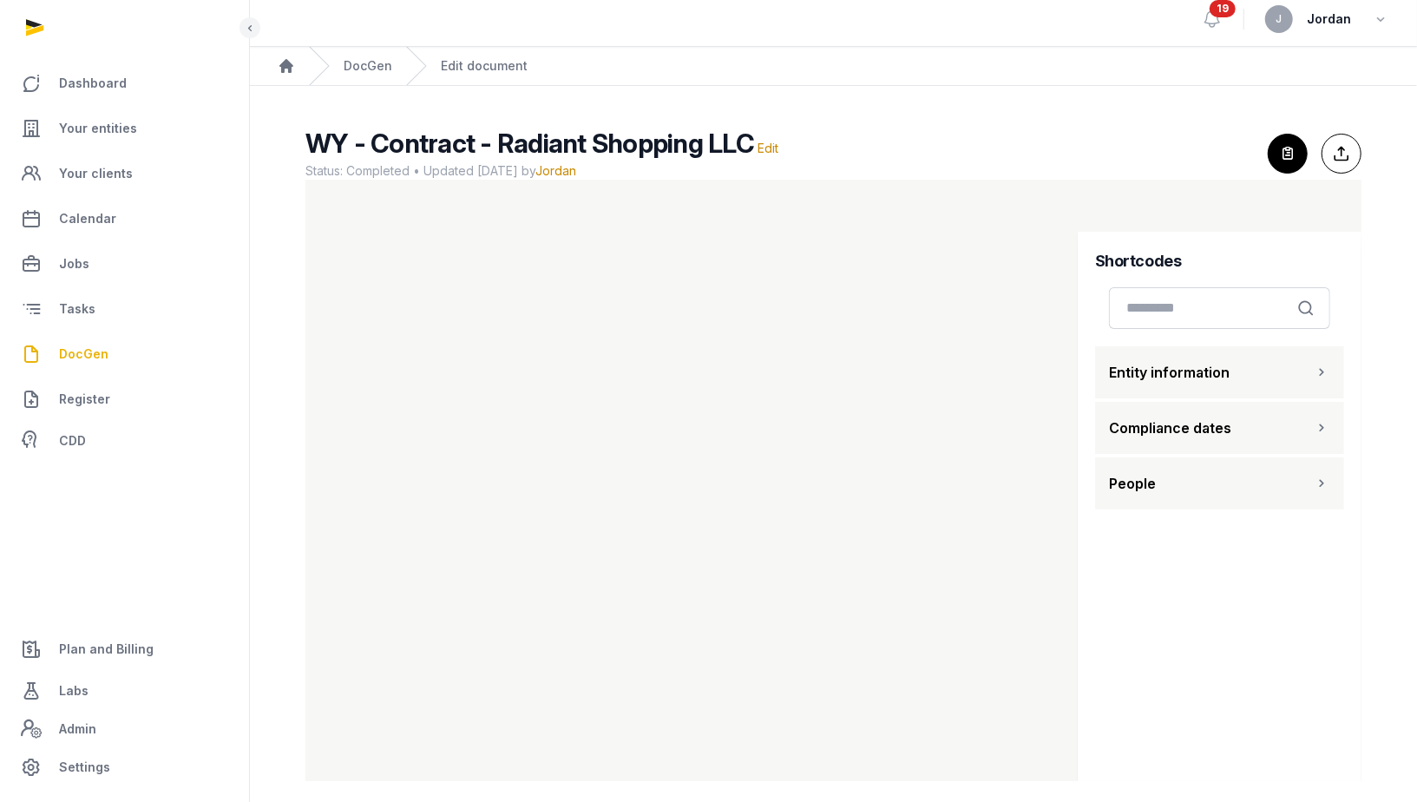
scroll to position [1, 0]
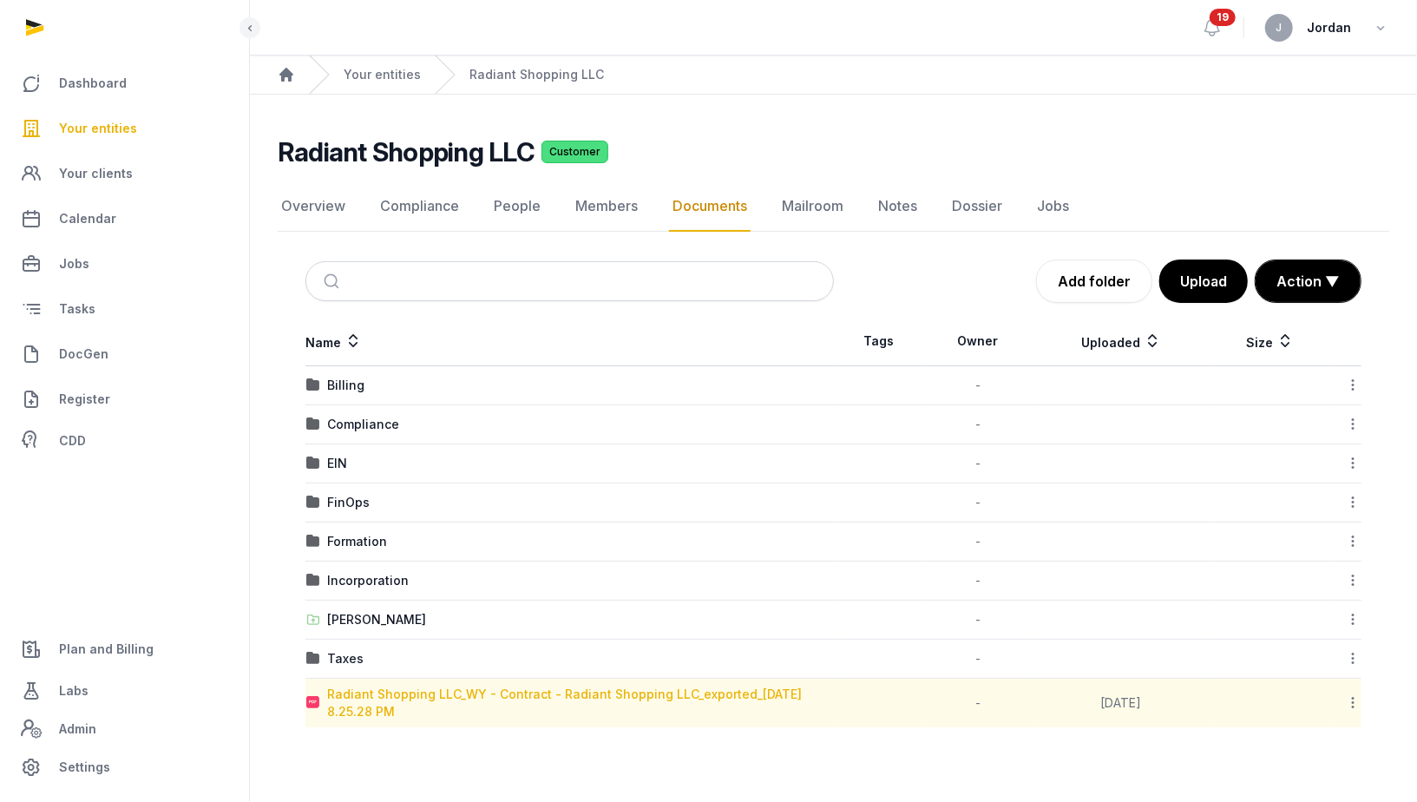
click at [462, 694] on div "Radiant Shopping LLC_WY - Contract - Radiant Shopping LLC_exported_[DATE] 8.25.…" at bounding box center [580, 703] width 506 height 35
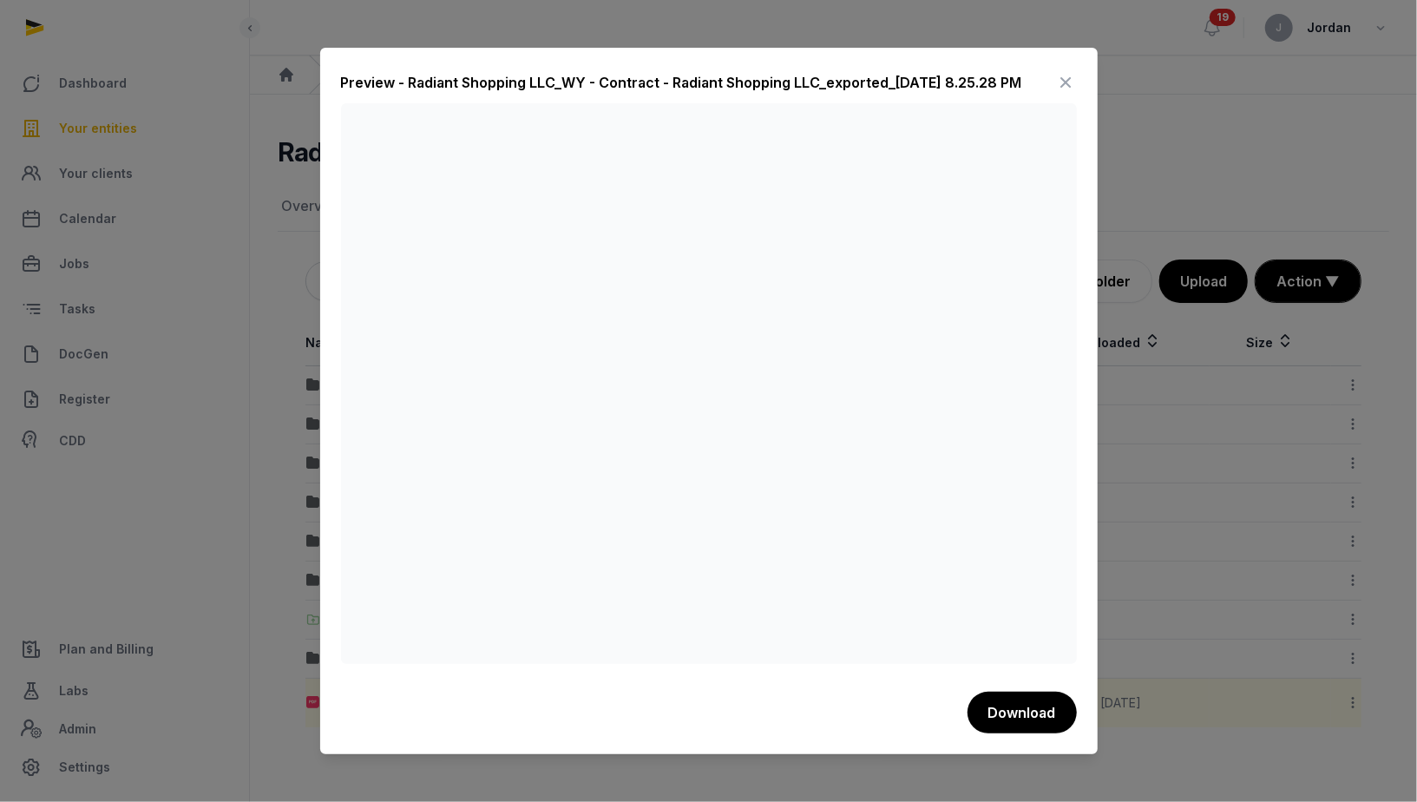
click at [289, 352] on div at bounding box center [708, 401] width 1417 height 802
click at [1173, 385] on div at bounding box center [708, 401] width 1417 height 802
click at [1072, 83] on icon at bounding box center [1066, 83] width 21 height 28
